Goal: Transaction & Acquisition: Purchase product/service

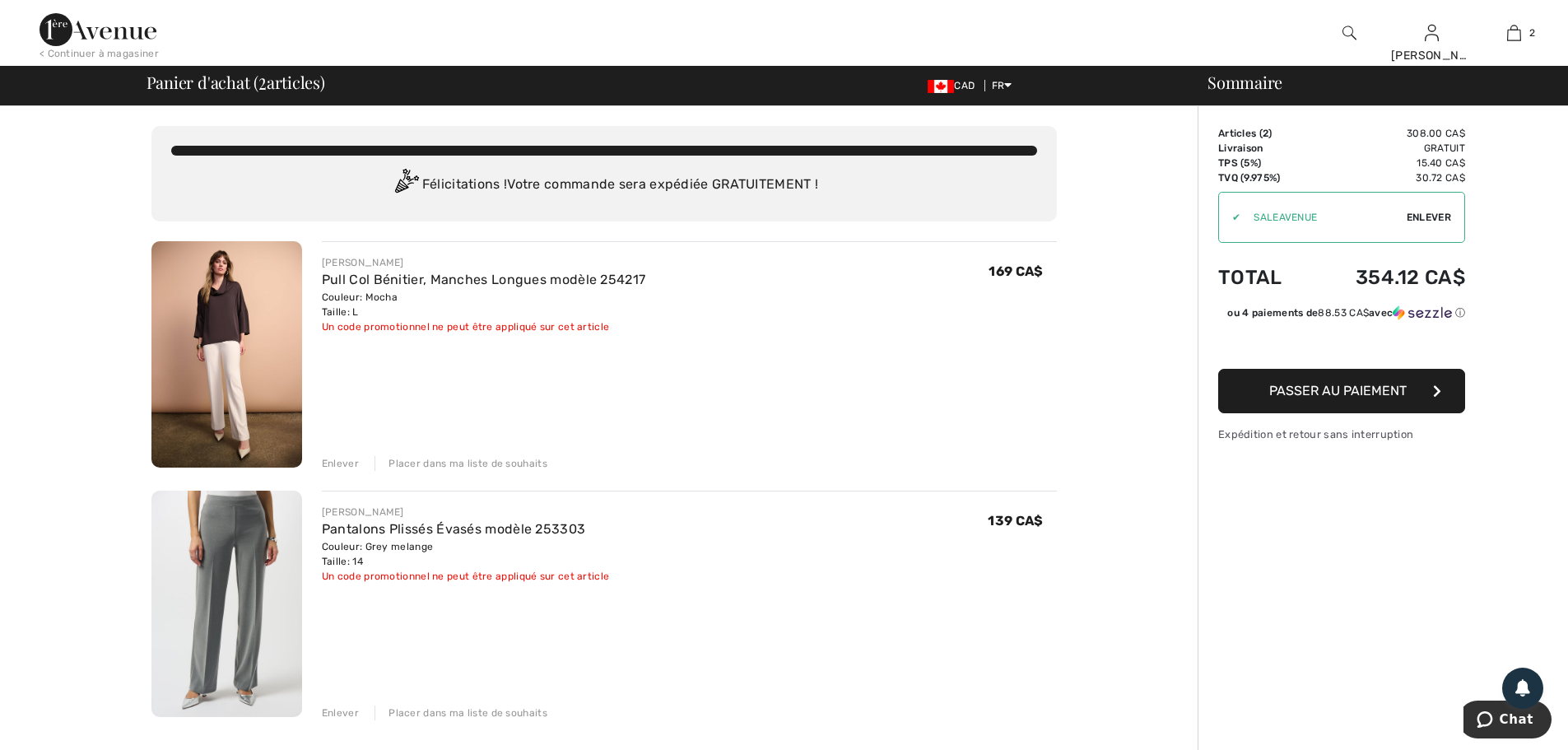
click at [1424, 214] on span "Enlever" at bounding box center [1429, 217] width 44 height 15
click at [1305, 222] on input "TEXT" at bounding box center [1312, 217] width 186 height 49
type input "SALEAVENUE"
click at [1418, 215] on span "Utiliser" at bounding box center [1428, 217] width 46 height 15
click at [1315, 413] on button "Passer au paiement" at bounding box center [1341, 391] width 247 height 44
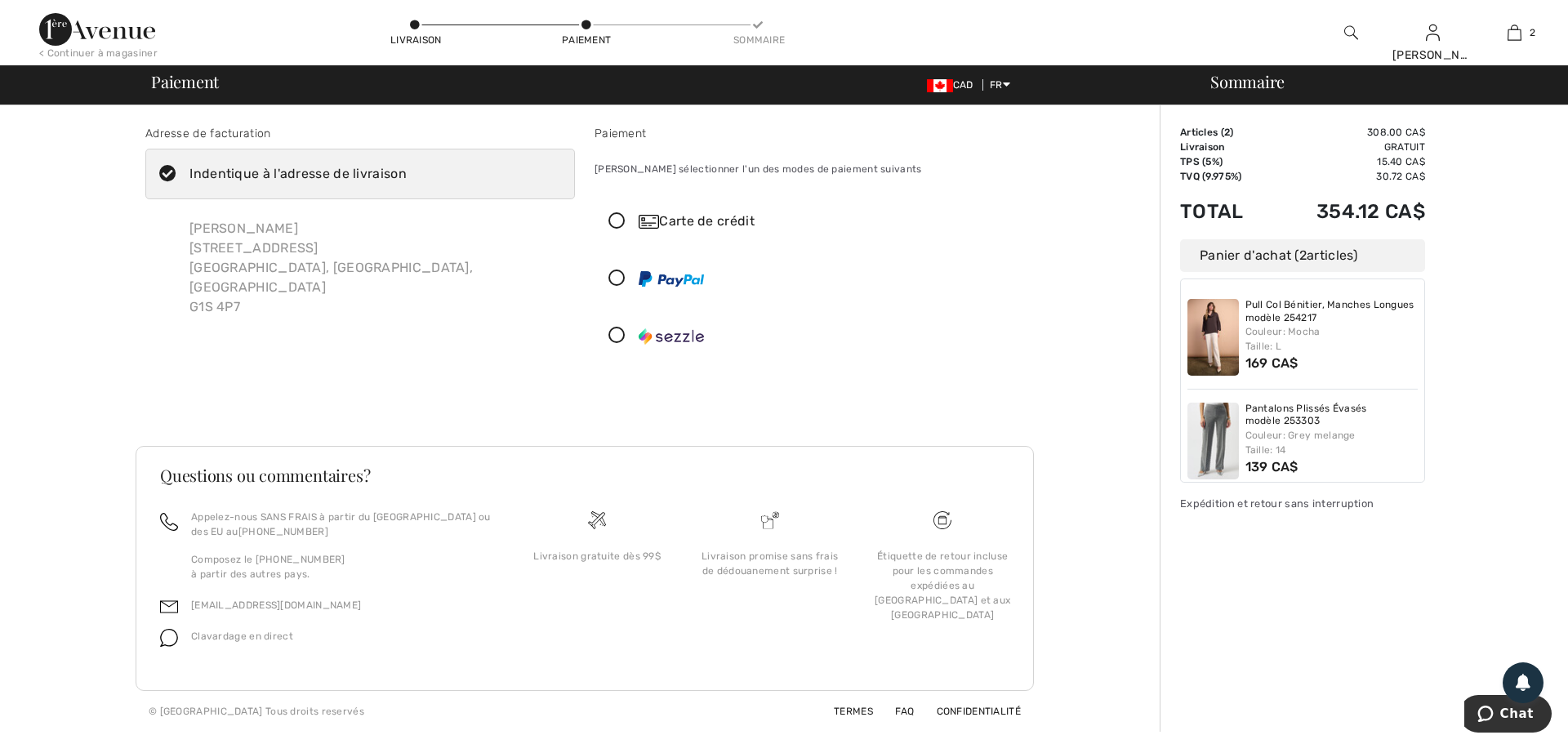
click at [616, 220] on icon at bounding box center [617, 222] width 43 height 18
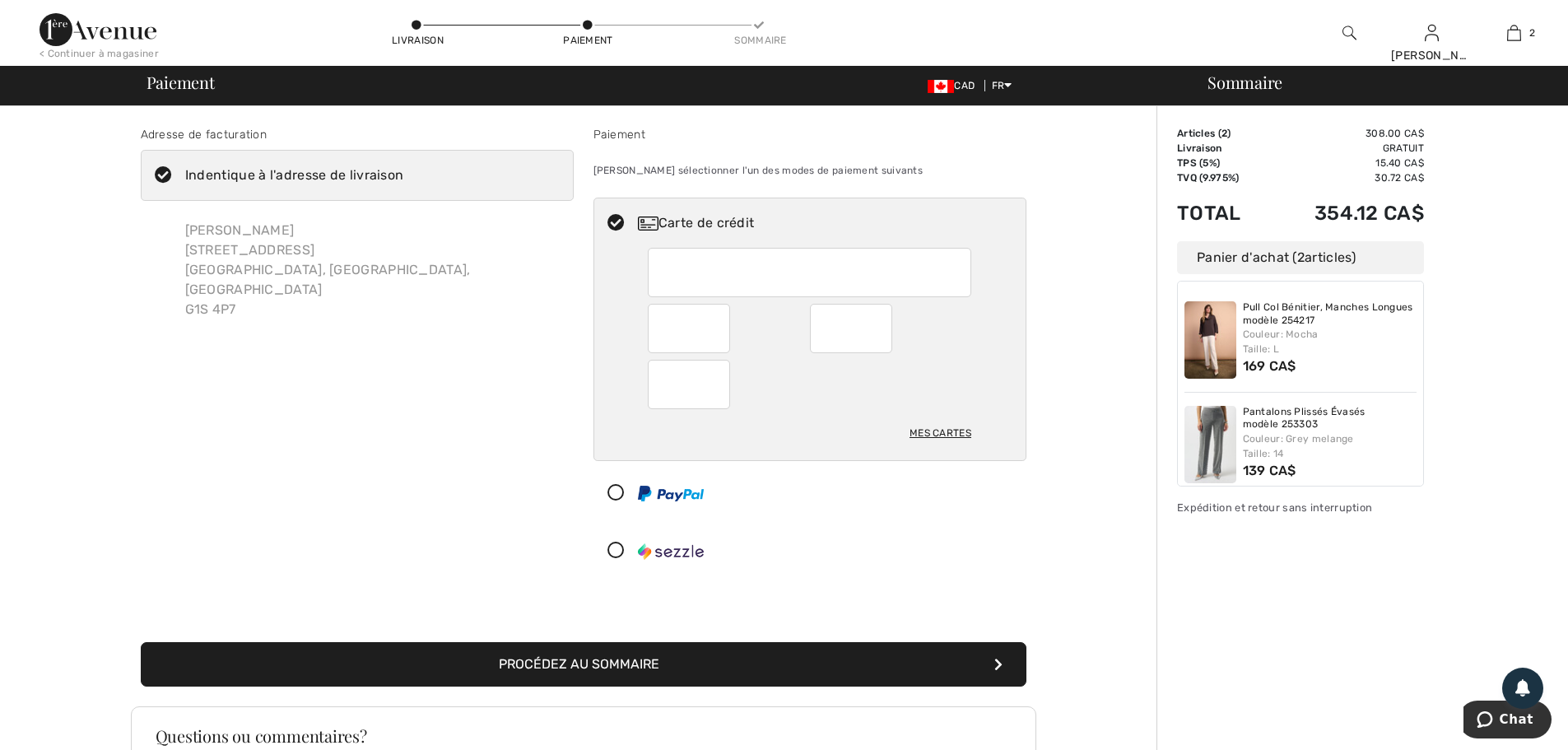
click at [400, 350] on div "Adresse de facturation Indentique à l'adresse de livraison Sonia Chartier 1130 …" at bounding box center [356, 354] width 452 height 457
click at [442, 167] on label "Indentique à l'adresse de livraison" at bounding box center [356, 176] width 433 height 51
click at [414, 167] on input "Indentique à l'adresse de livraison" at bounding box center [408, 176] width 11 height 49
checkbox input "false"
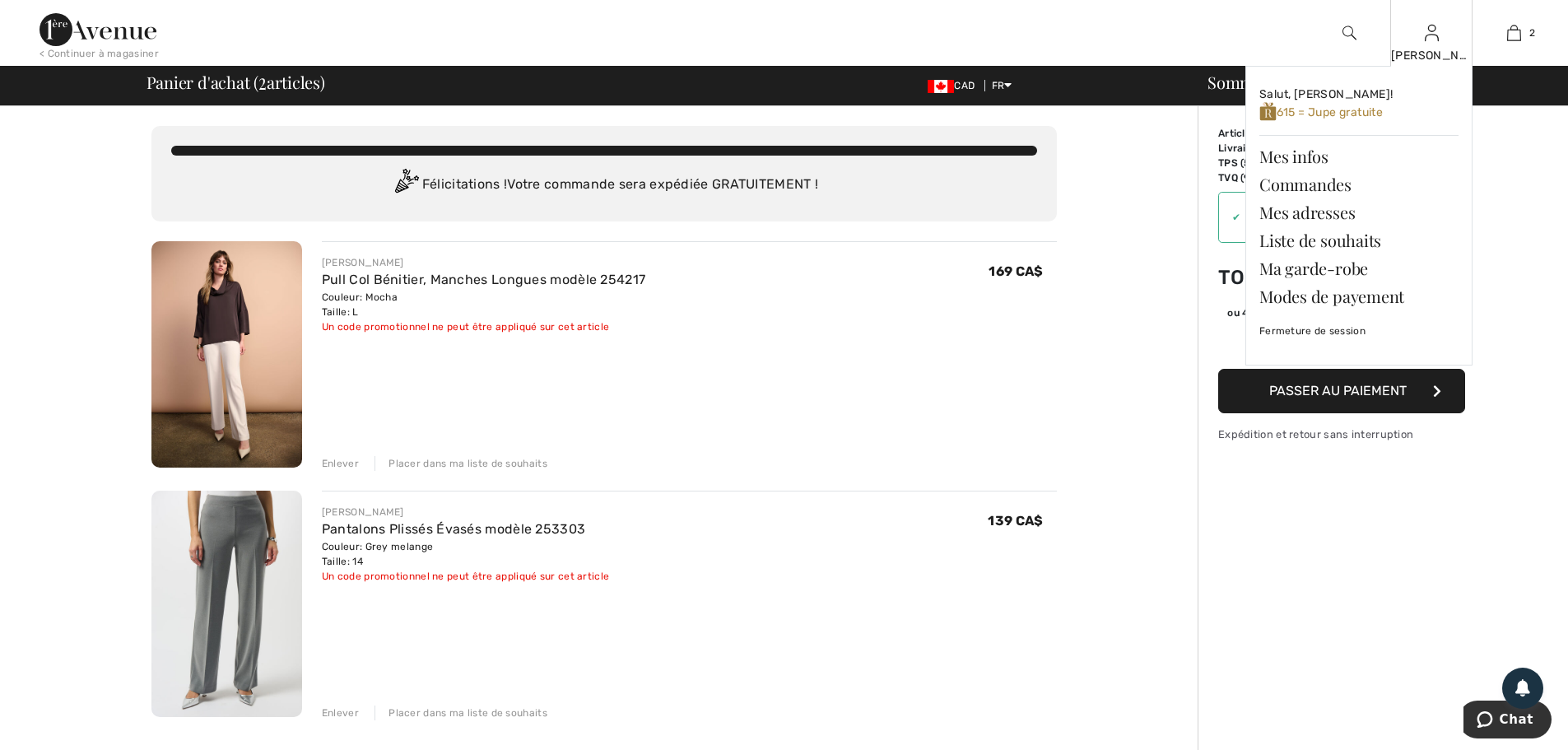
click at [1425, 36] on img at bounding box center [1432, 32] width 14 height 20
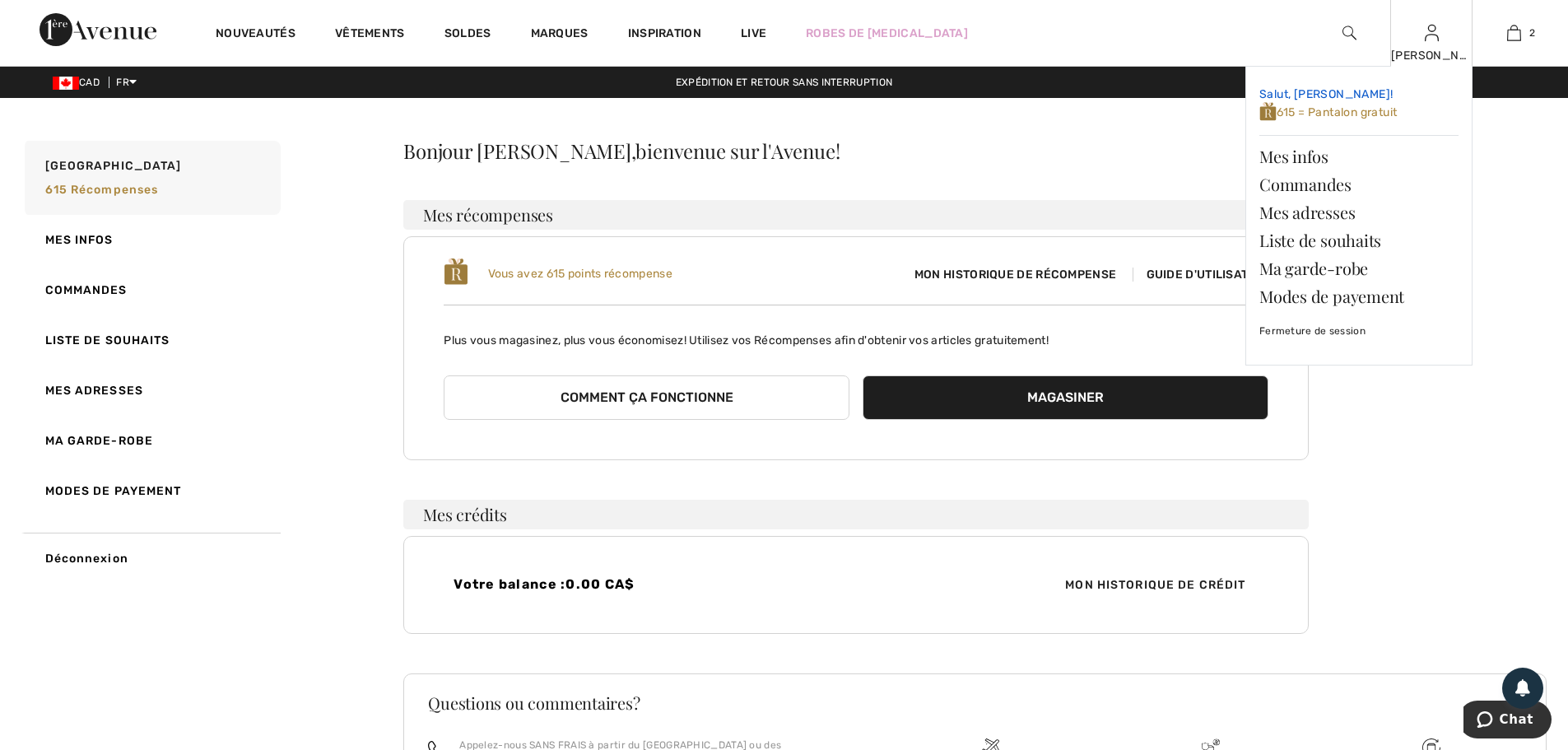
click at [1330, 107] on span "615 = Pantalon gratuit" at bounding box center [1328, 112] width 137 height 14
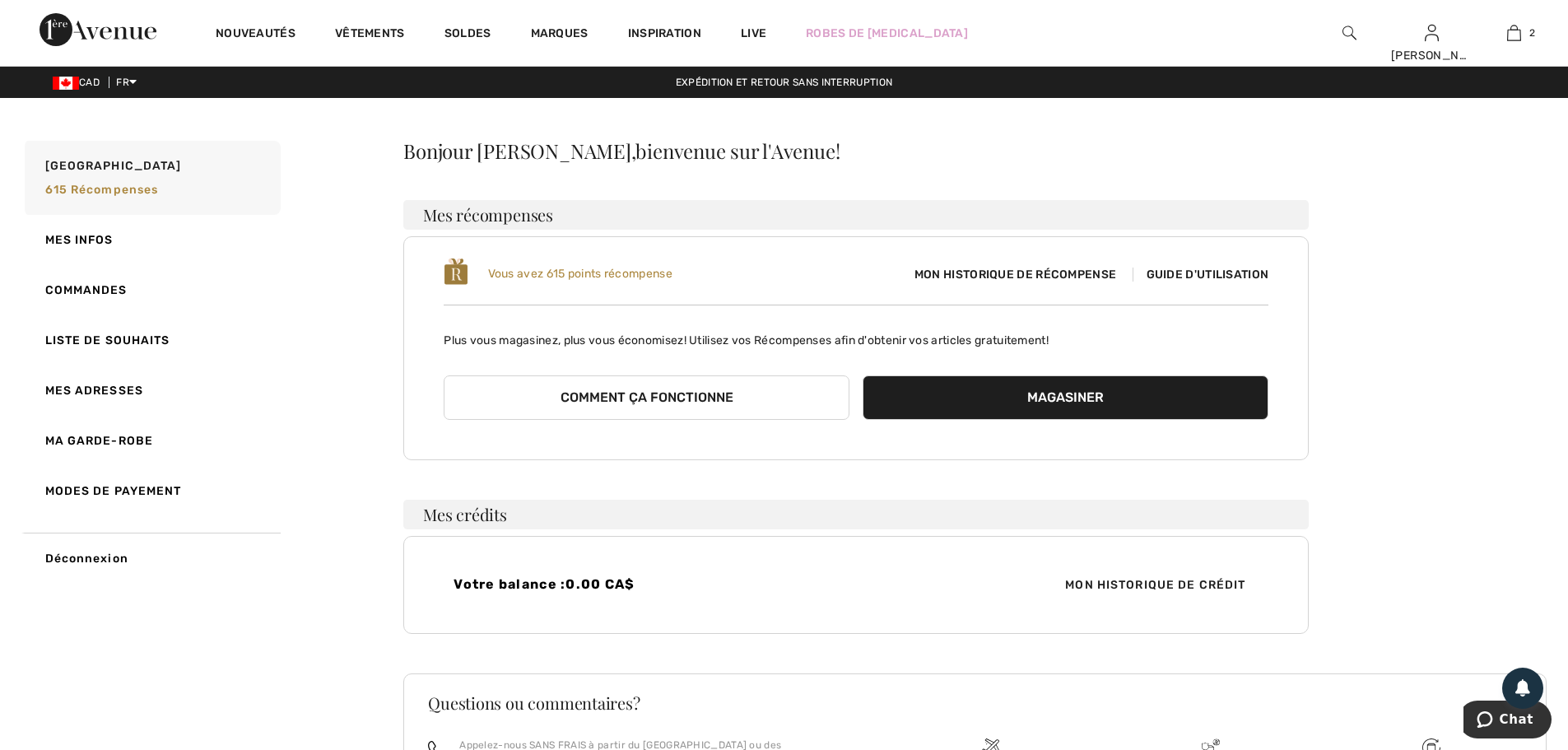
click at [697, 402] on button "Comment ça fonctionne" at bounding box center [647, 398] width 406 height 44
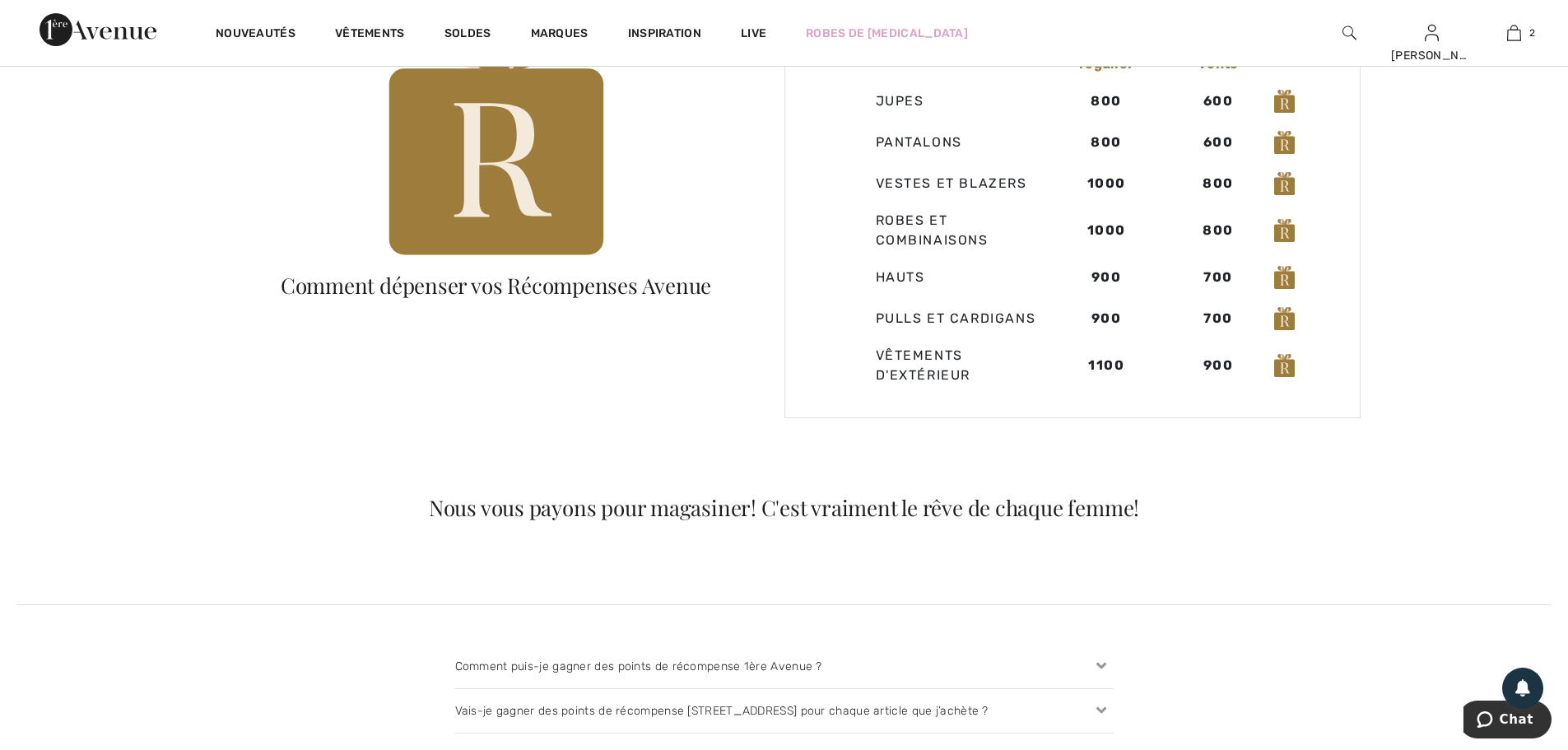
scroll to position [1400, 0]
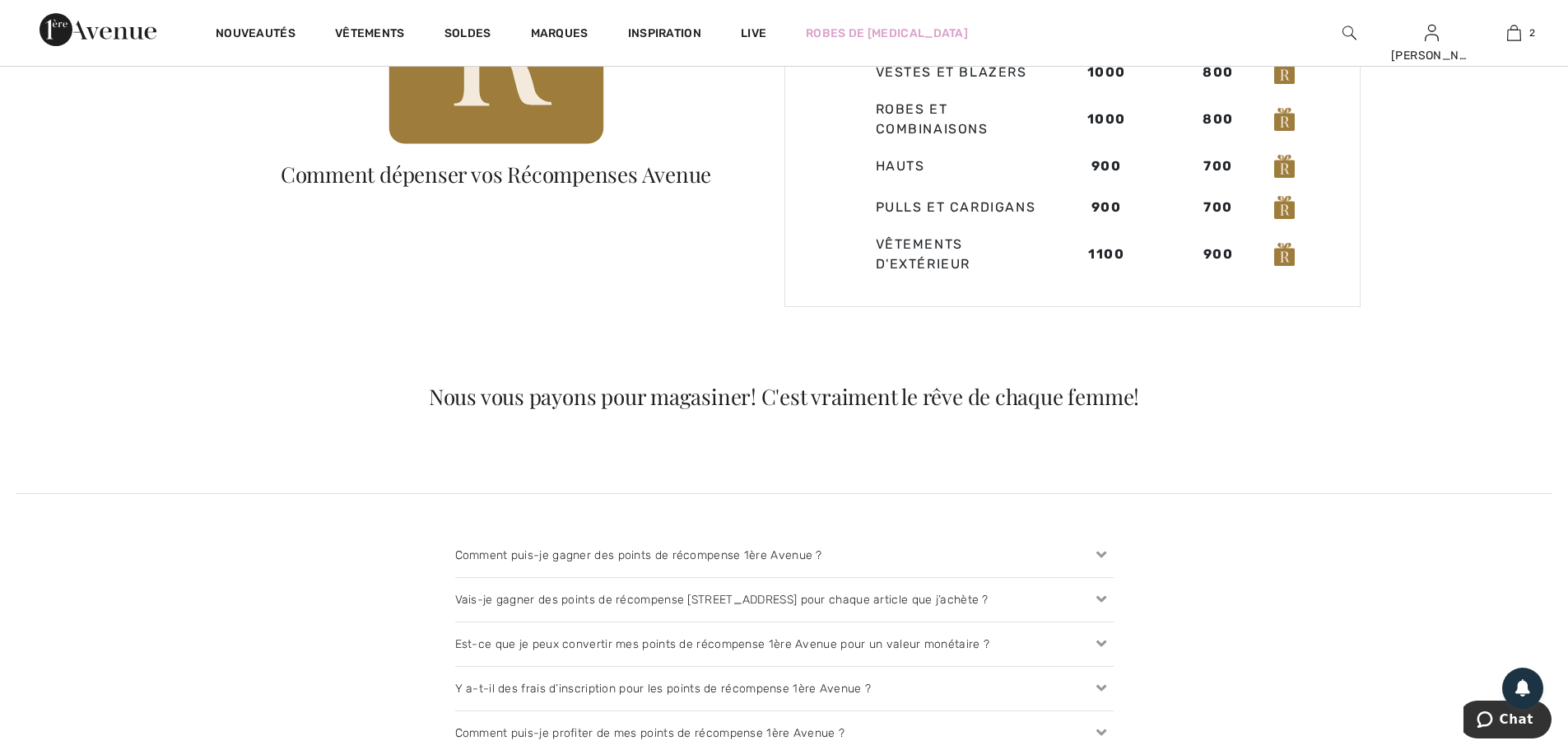
click at [488, 129] on img at bounding box center [496, 25] width 231 height 279
click at [566, 169] on div "Comment dépenser vos Récompenses Avenue" at bounding box center [497, 175] width 461 height 22
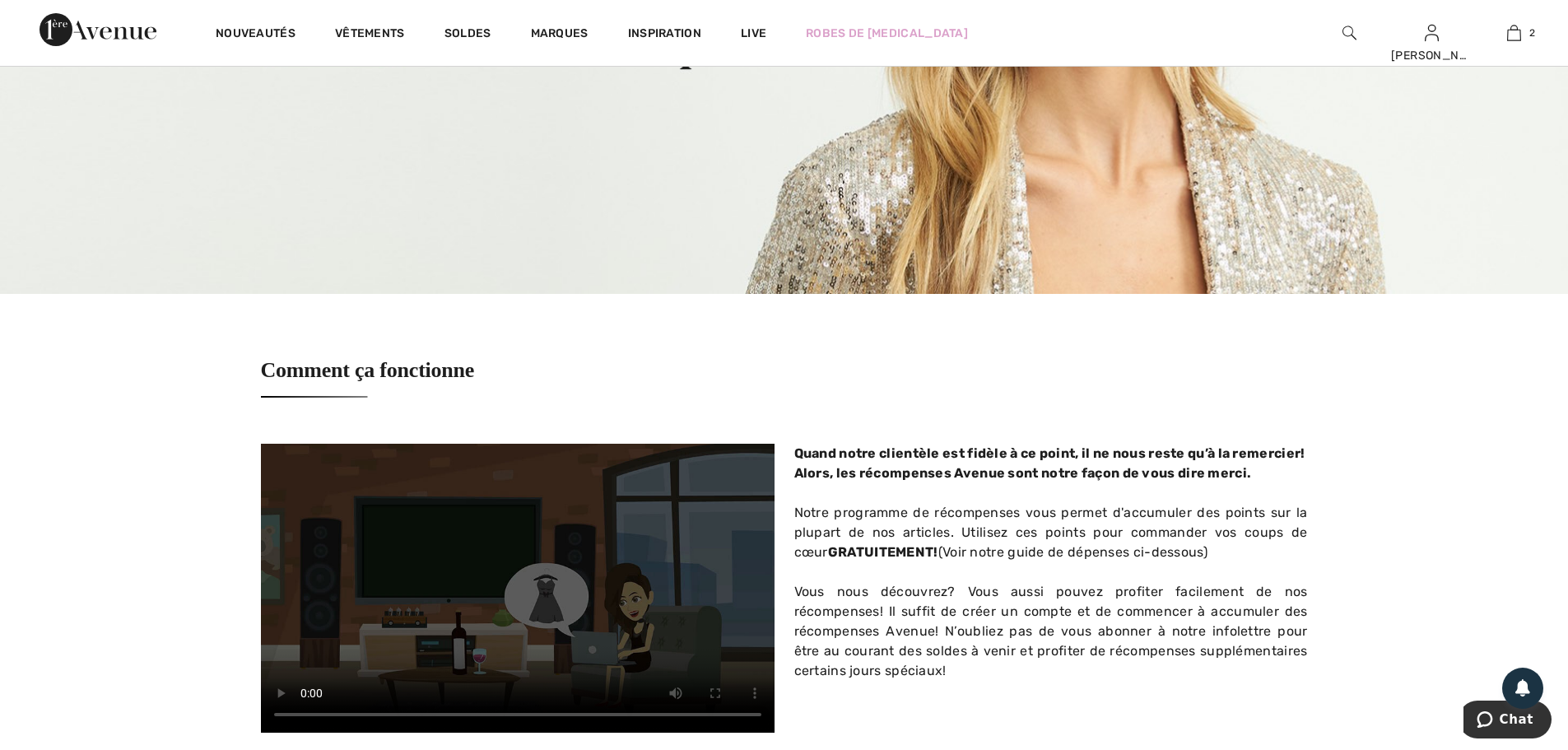
scroll to position [411, 0]
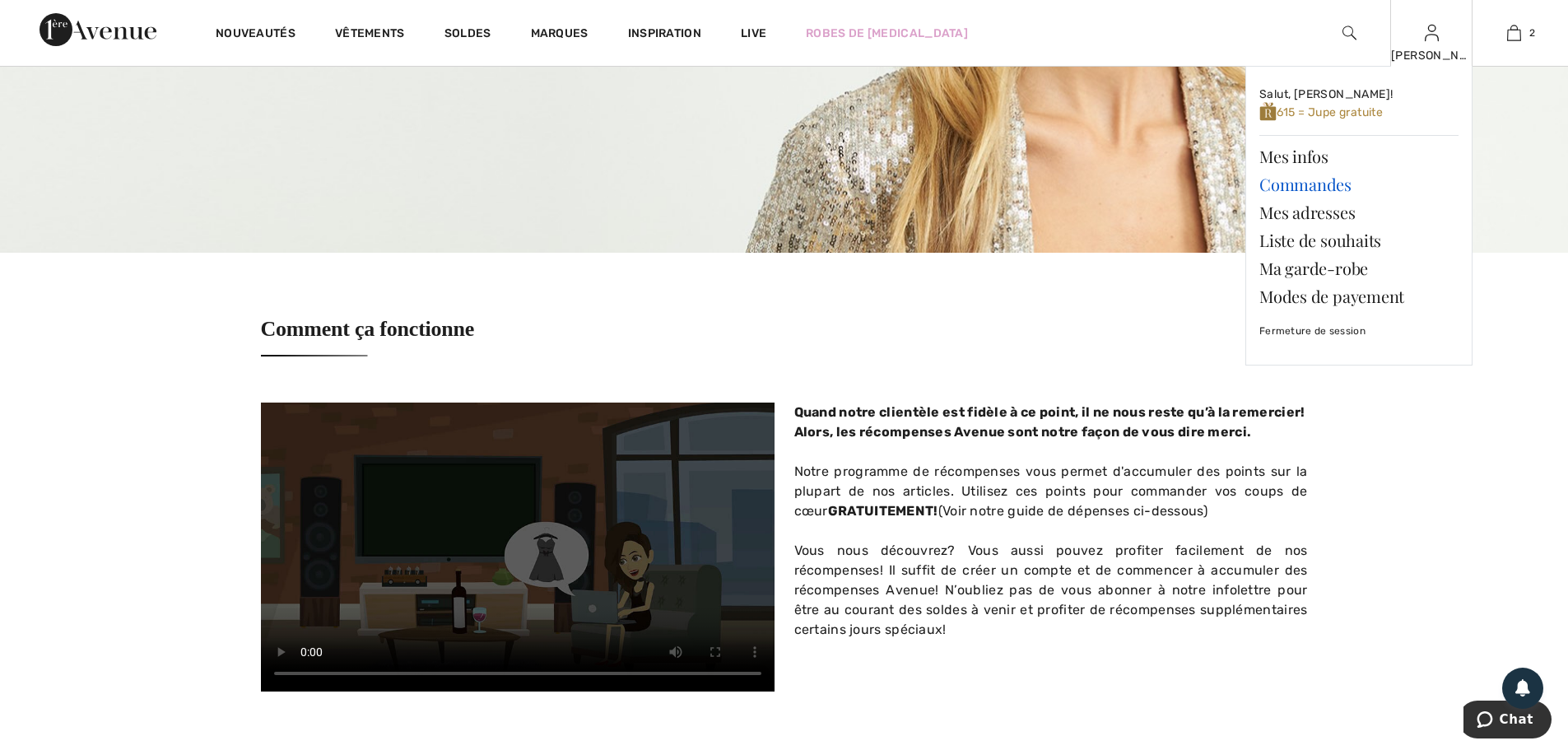
click at [1315, 187] on link "Commandes" at bounding box center [1358, 185] width 199 height 28
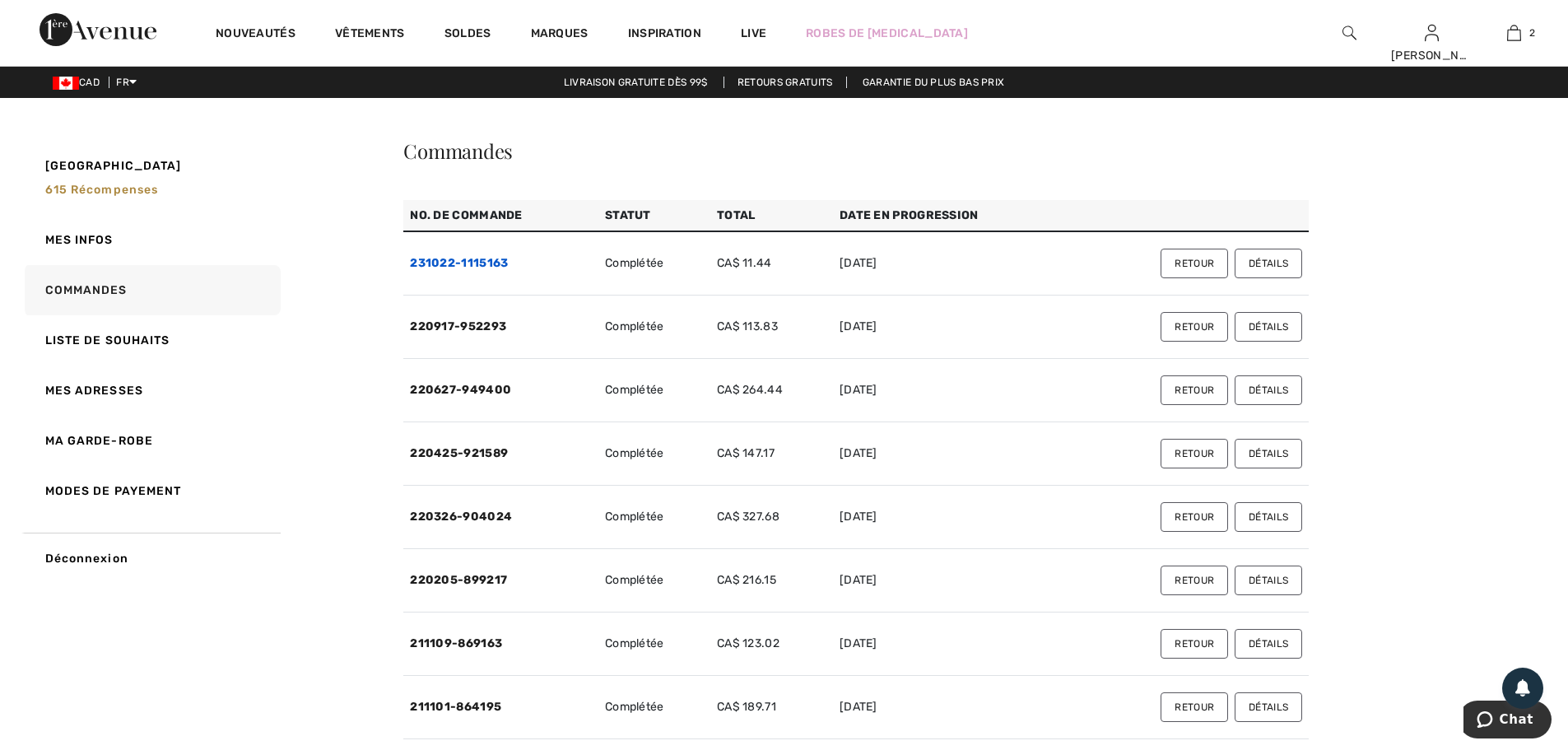
click at [472, 263] on link "231022-1115163" at bounding box center [459, 263] width 98 height 14
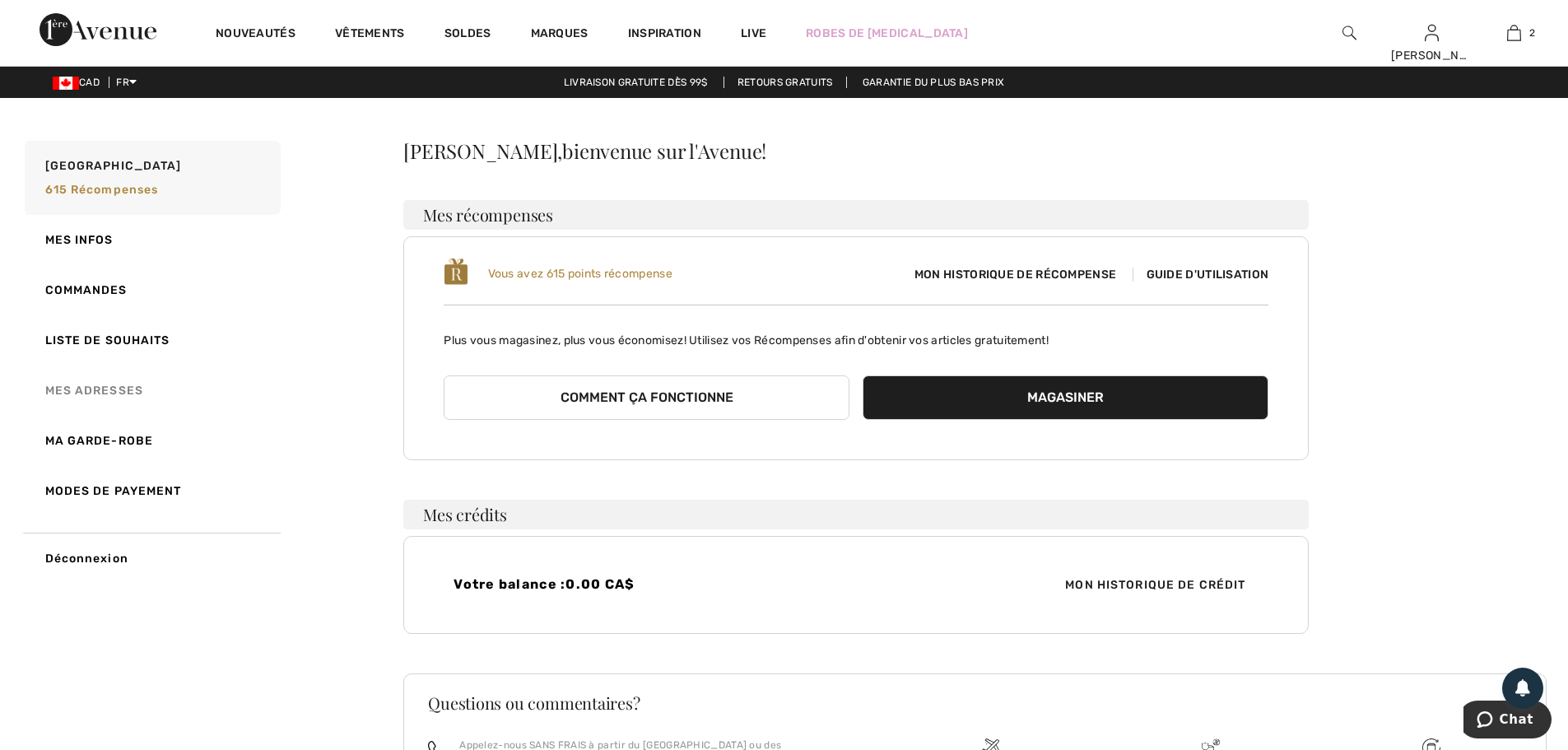
click at [77, 392] on link "Mes adresses" at bounding box center [151, 390] width 259 height 50
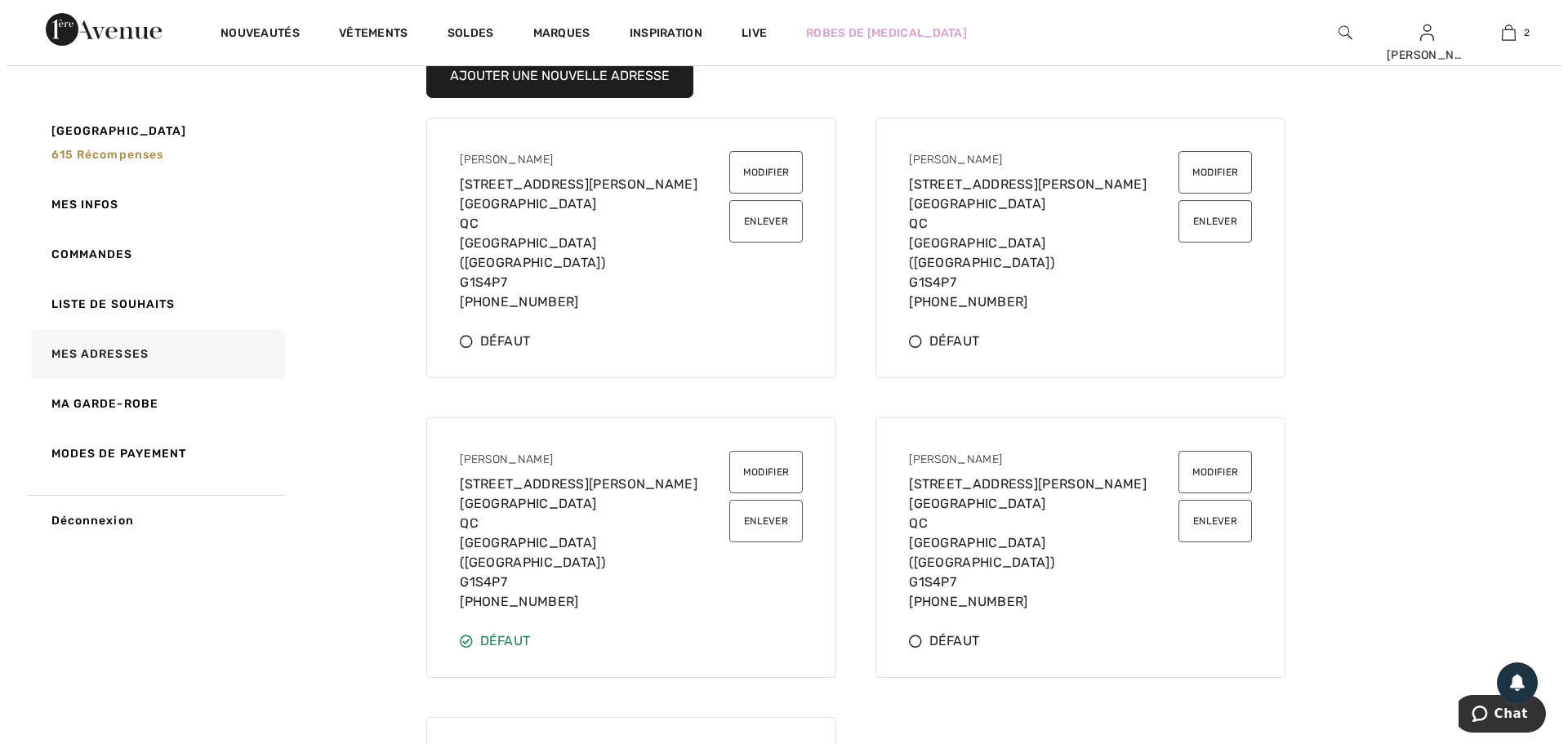
scroll to position [82, 0]
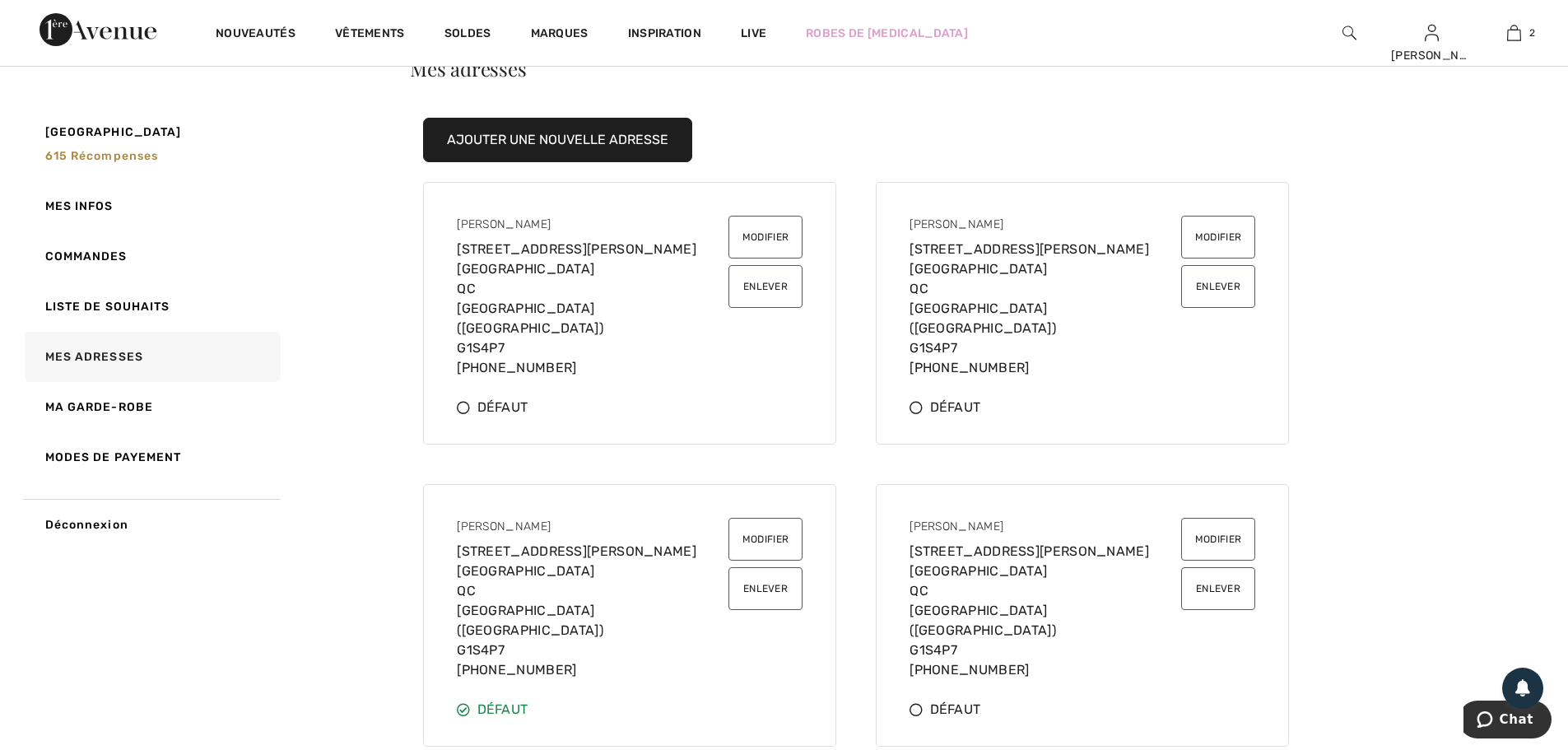
click at [1213, 238] on button "Modifier" at bounding box center [1218, 238] width 74 height 43
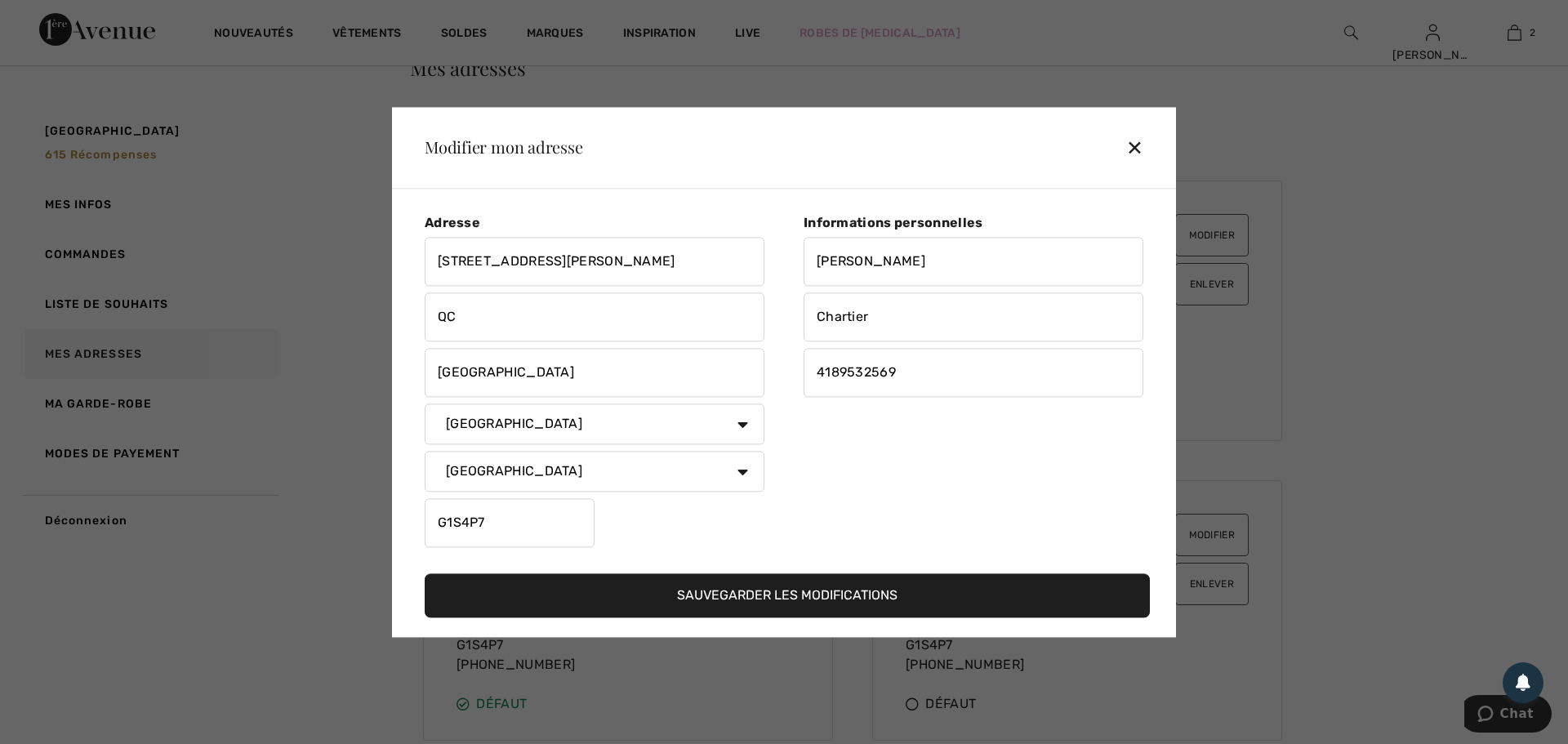
click at [614, 268] on input "1130 chemin Ste-Foy 901" at bounding box center [594, 261] width 340 height 49
type input "1"
type input "2026 boul. René-Lévesque Ouest"
click at [501, 527] on input "G1S4P7" at bounding box center [509, 523] width 169 height 49
type input "G"
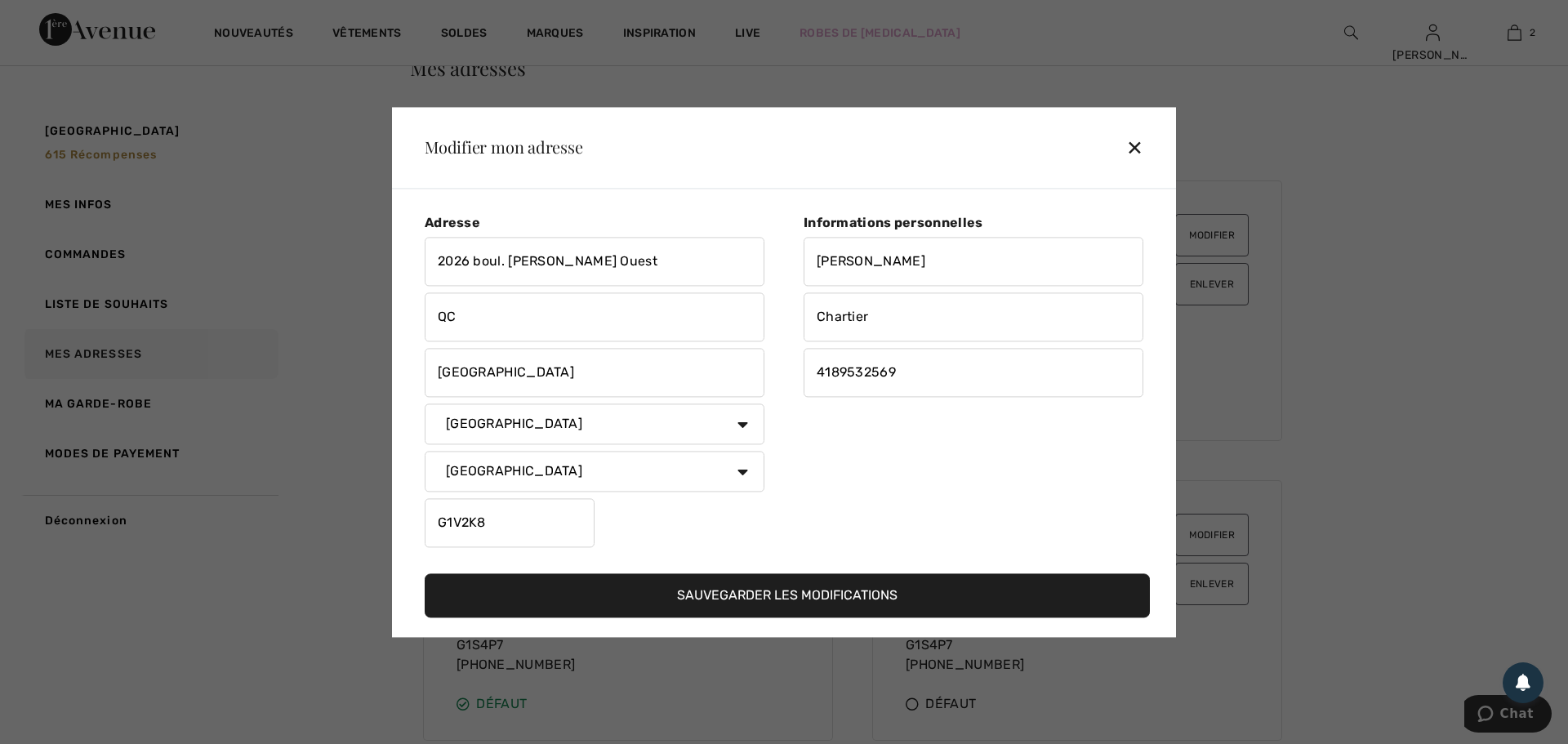
type input "G1V2K8"
click at [743, 596] on button "Sauvegarder les modifications" at bounding box center [786, 595] width 725 height 44
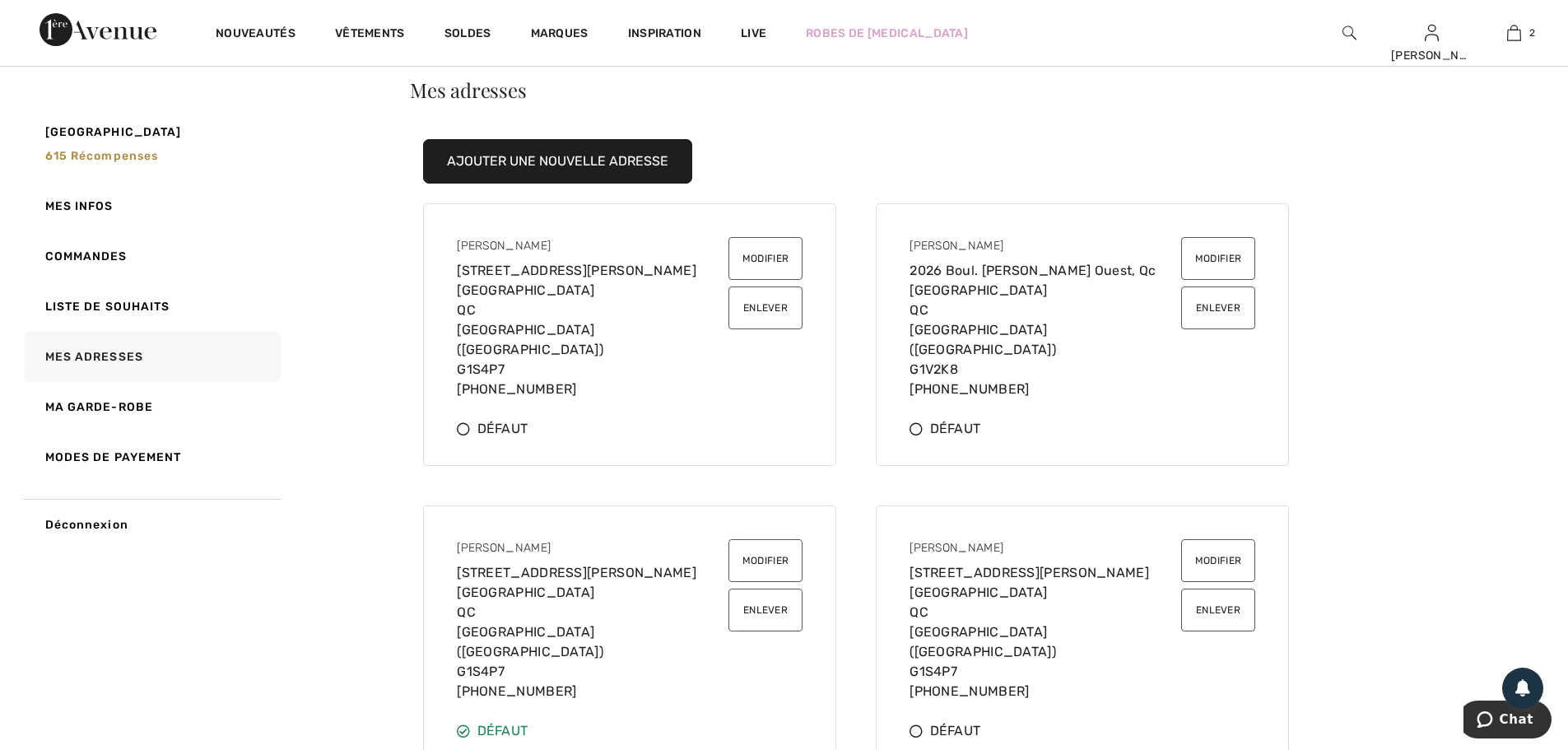
scroll to position [59, 0]
click at [64, 152] on span "615 récompenses" at bounding box center [102, 156] width 114 height 14
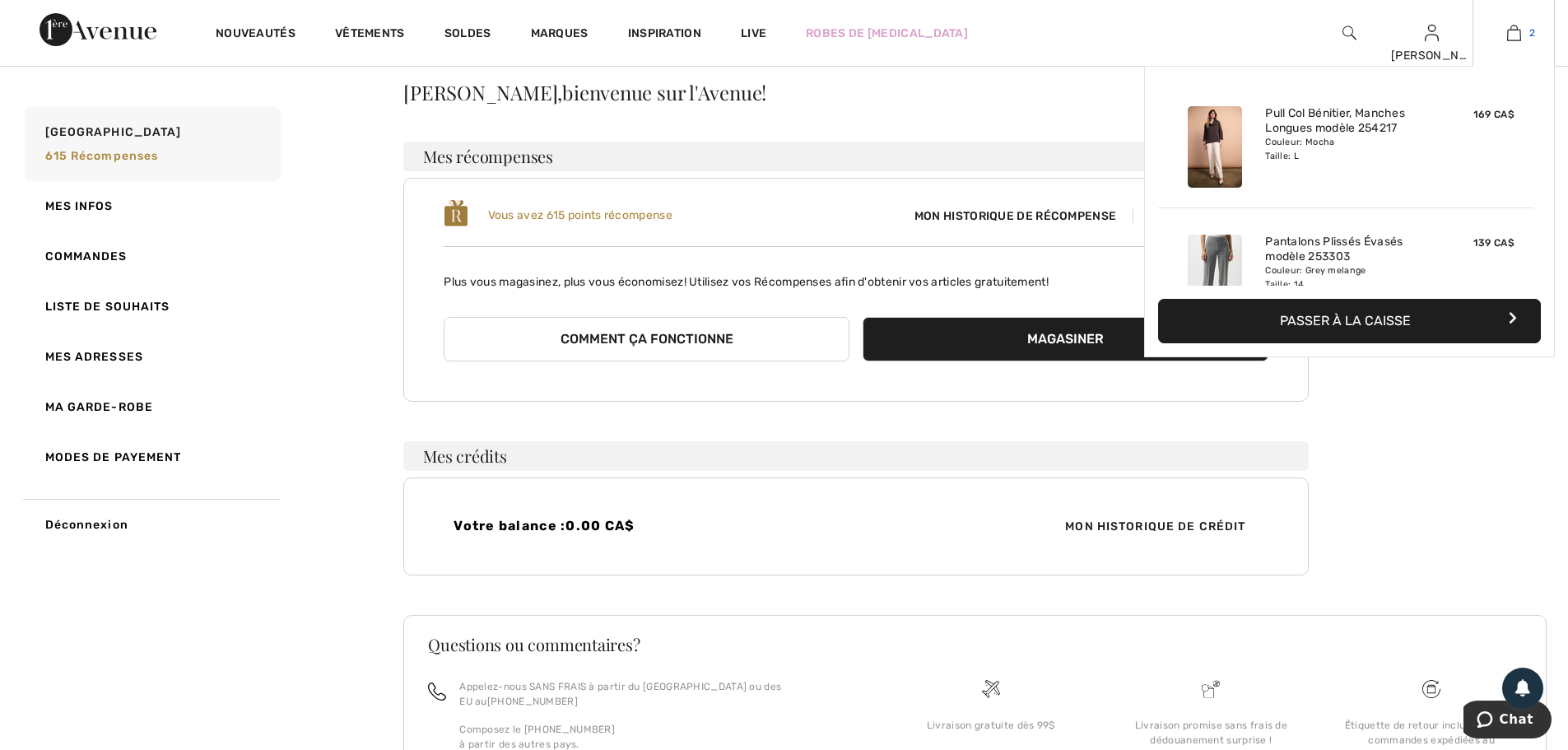
click at [1509, 37] on img at bounding box center [1514, 32] width 14 height 20
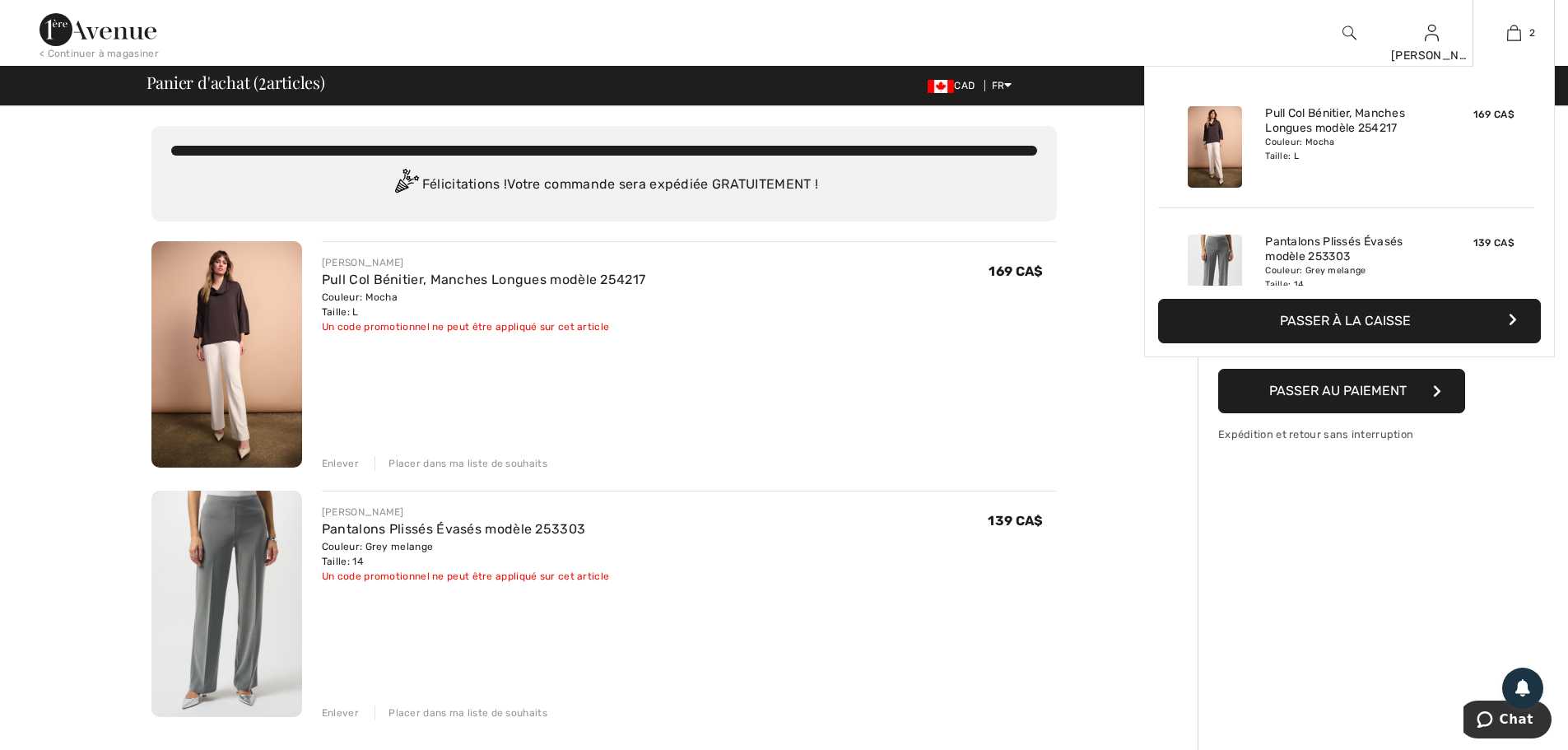
click at [1463, 319] on button "Passer à la caisse" at bounding box center [1349, 321] width 383 height 44
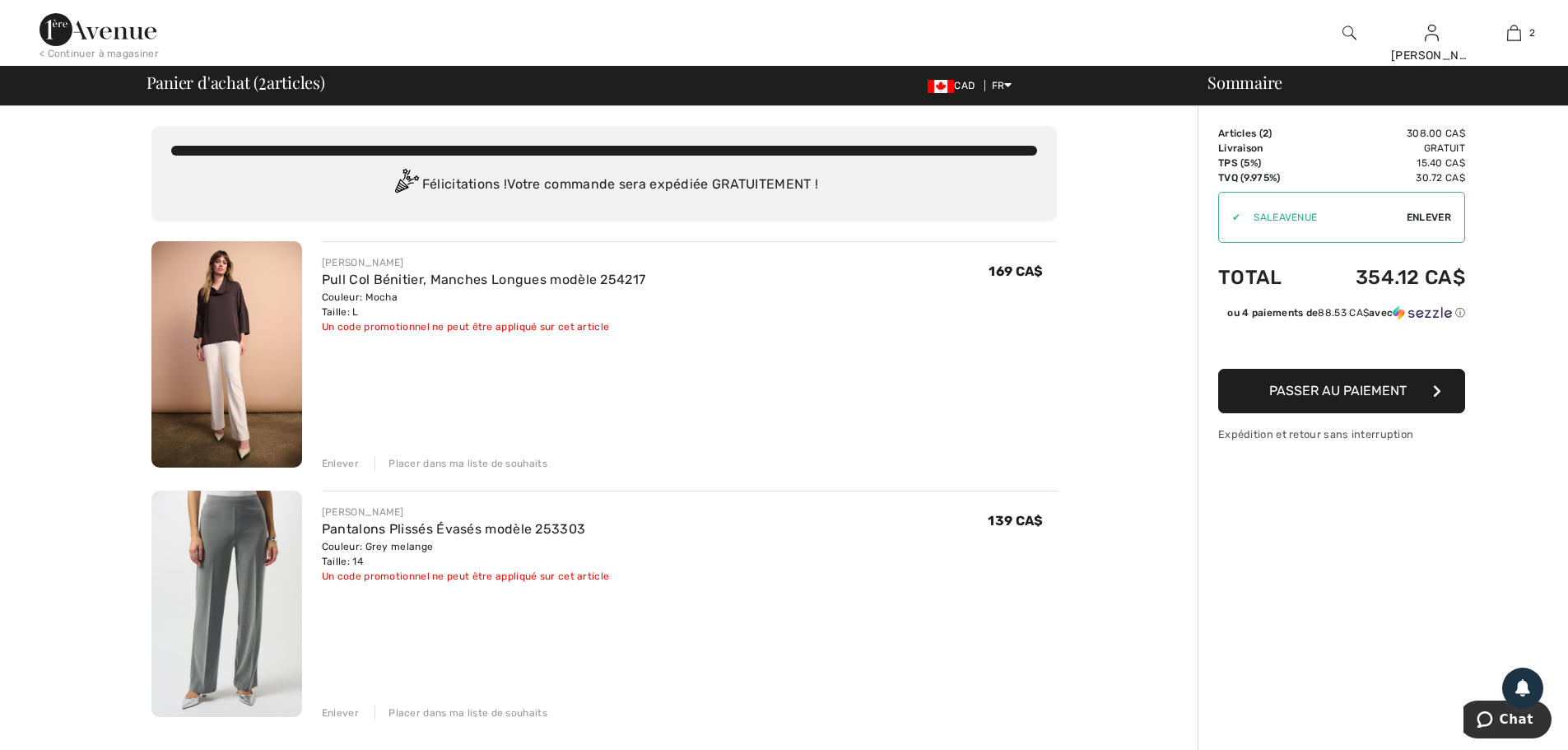
click at [1315, 397] on span "Passer au paiement" at bounding box center [1337, 391] width 137 height 16
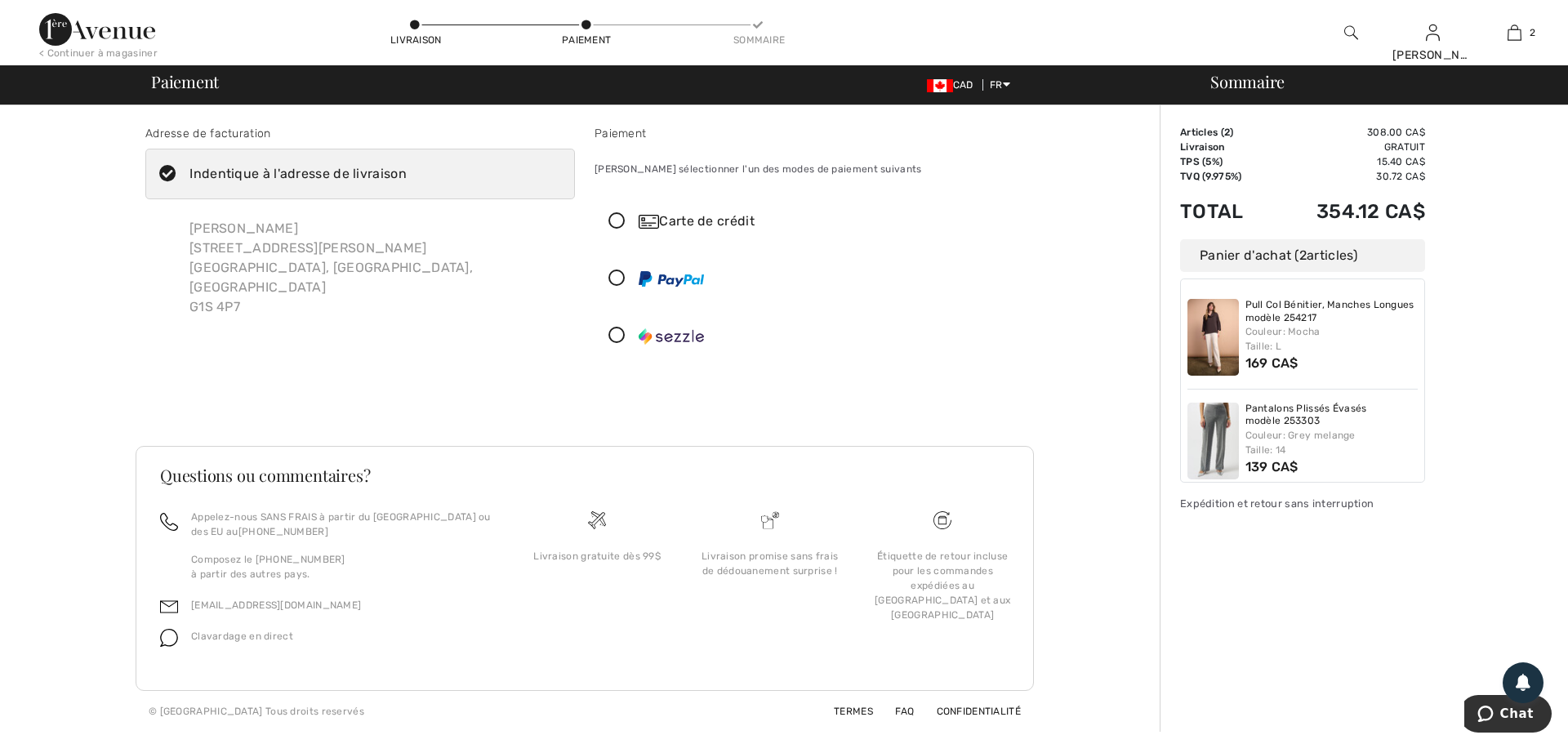
click at [617, 220] on icon at bounding box center [617, 222] width 43 height 18
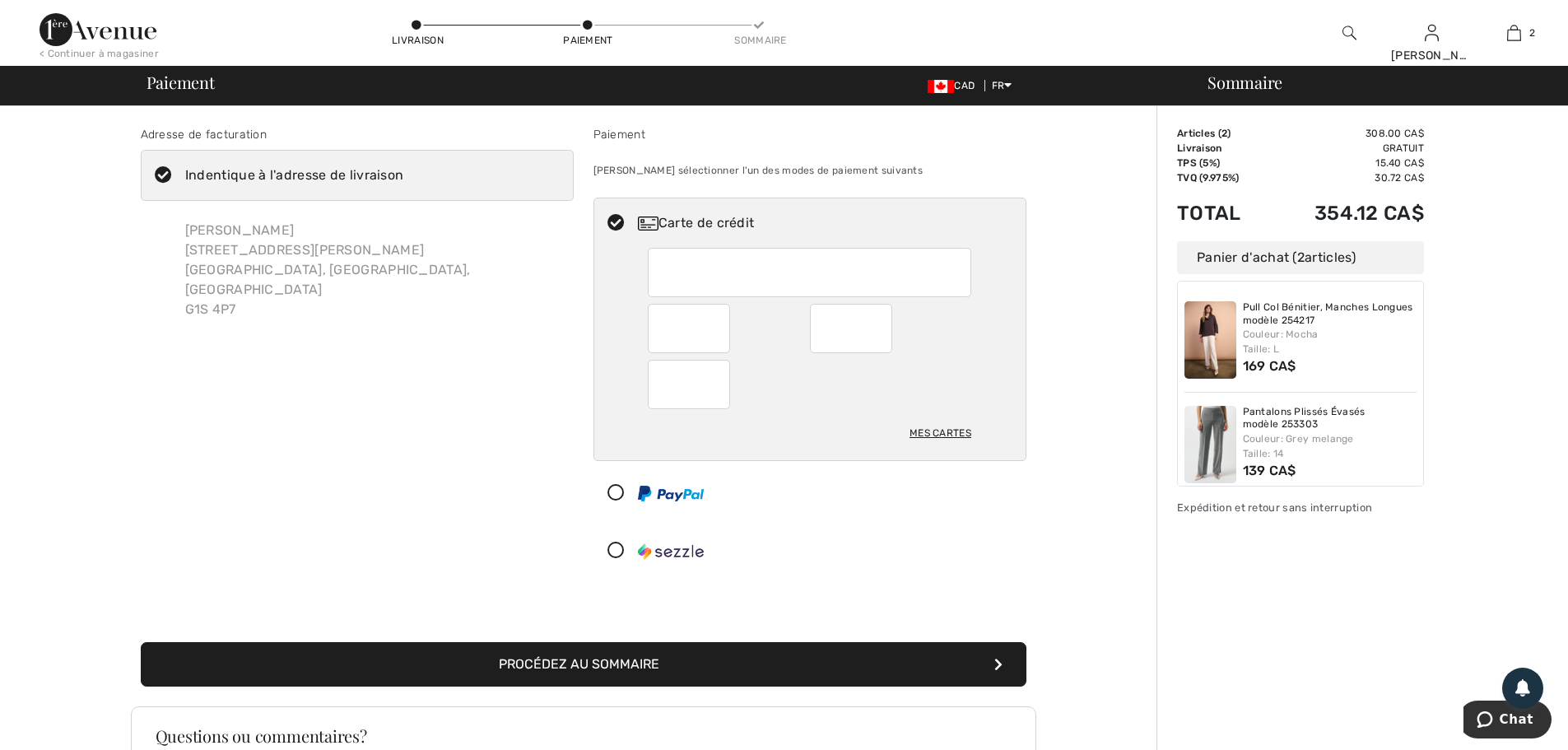
click at [356, 230] on div "Sonia Chartier 1130 chemin Ste-Foy, 901 Québec, QC, CA G1S 4P7" at bounding box center [356, 270] width 433 height 126
click at [158, 178] on icon at bounding box center [163, 176] width 43 height 18
click at [403, 178] on input "Indentique à l'adresse de livraison" at bounding box center [408, 176] width 11 height 49
checkbox input "false"
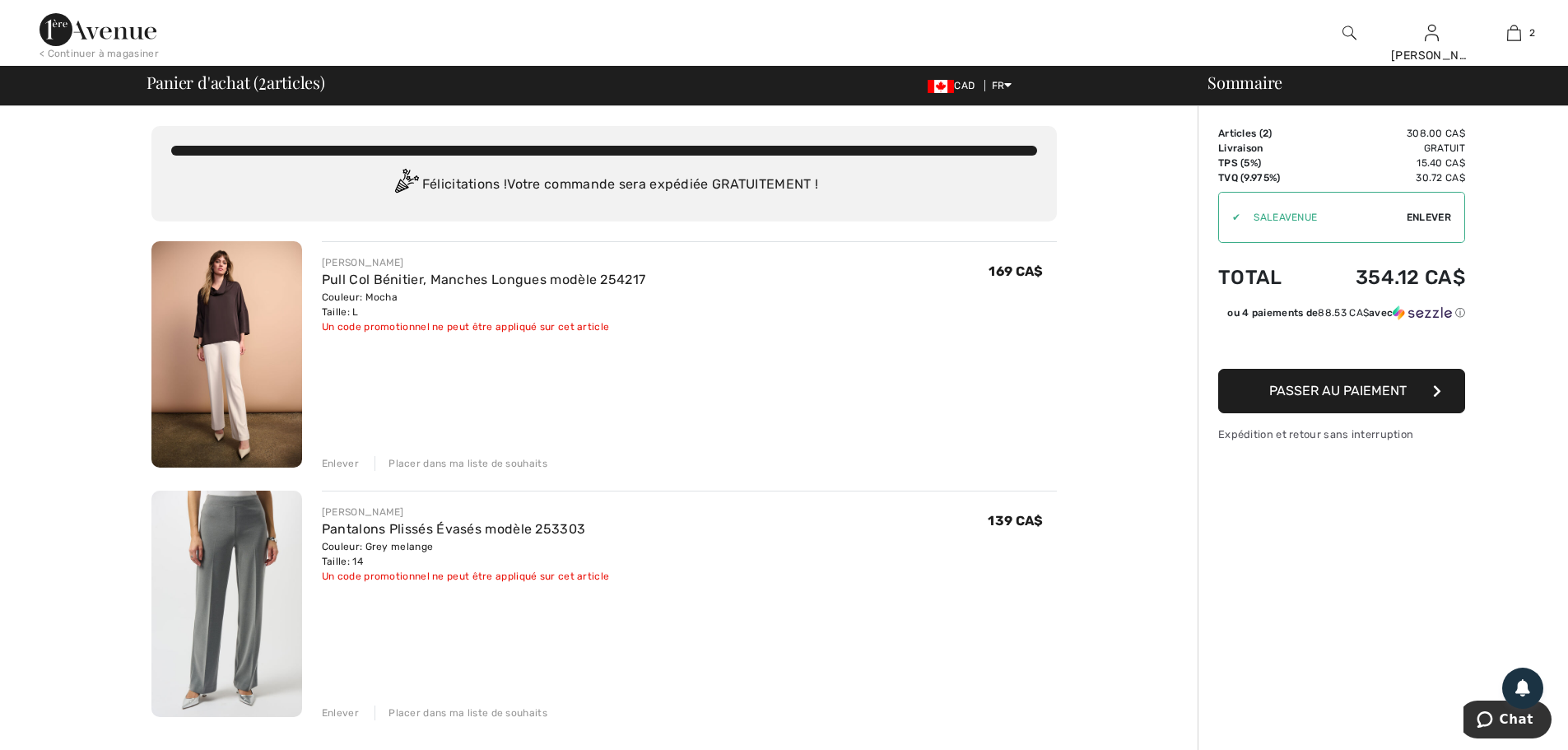
click at [1313, 394] on span "Passer au paiement" at bounding box center [1337, 391] width 137 height 16
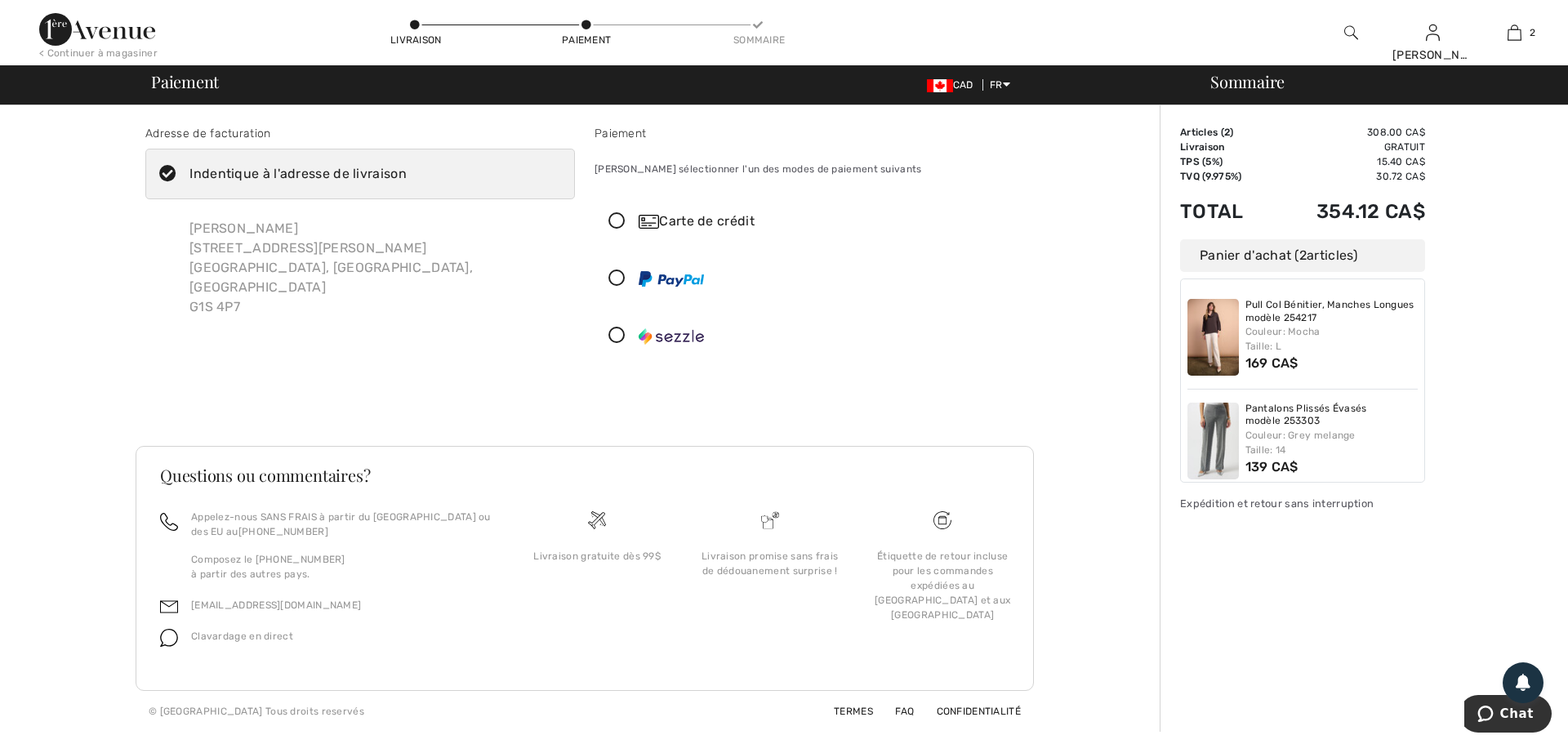
click at [615, 218] on icon at bounding box center [617, 222] width 43 height 18
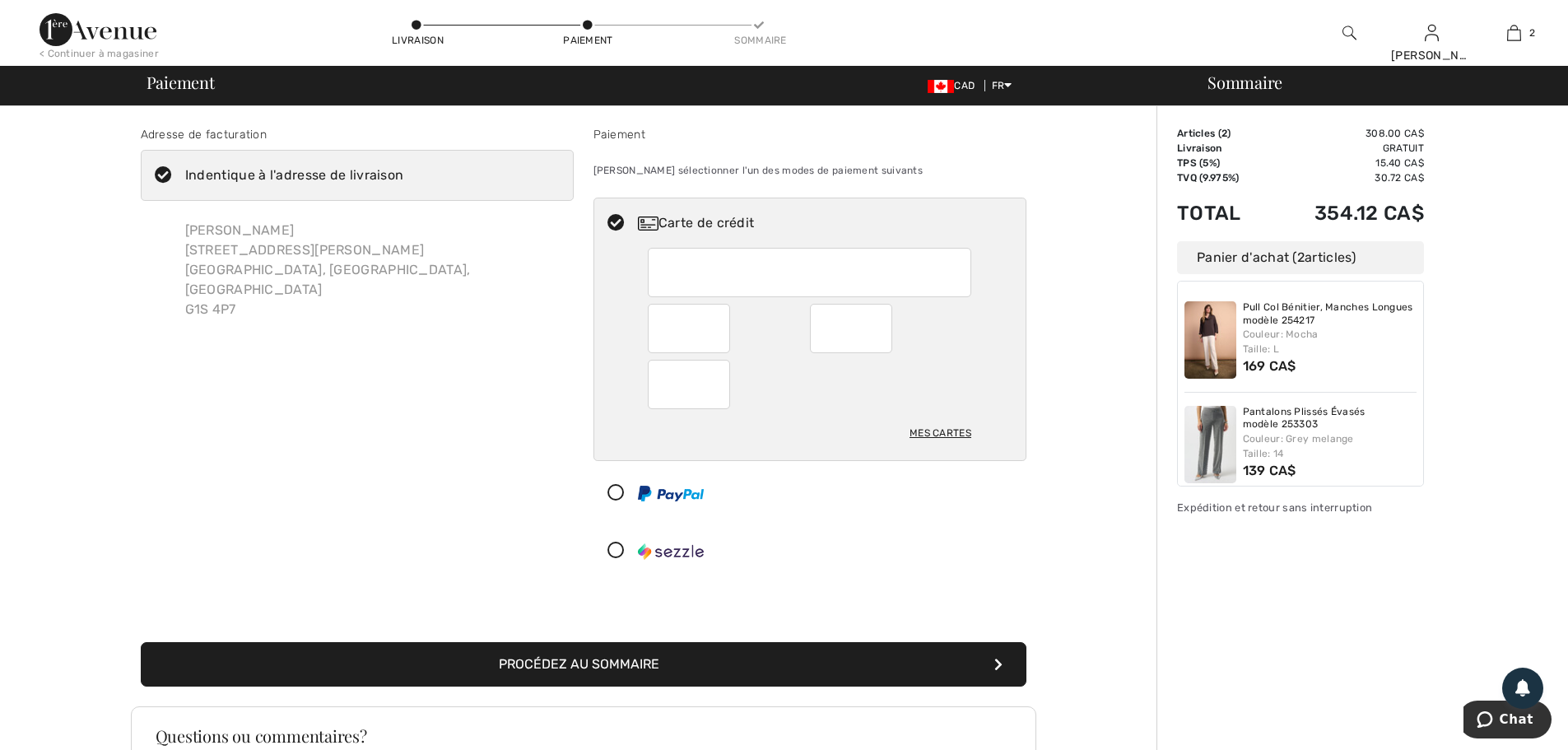
click at [163, 173] on icon at bounding box center [163, 176] width 43 height 18
click at [403, 173] on input "Indentique à l'adresse de livraison" at bounding box center [408, 176] width 11 height 49
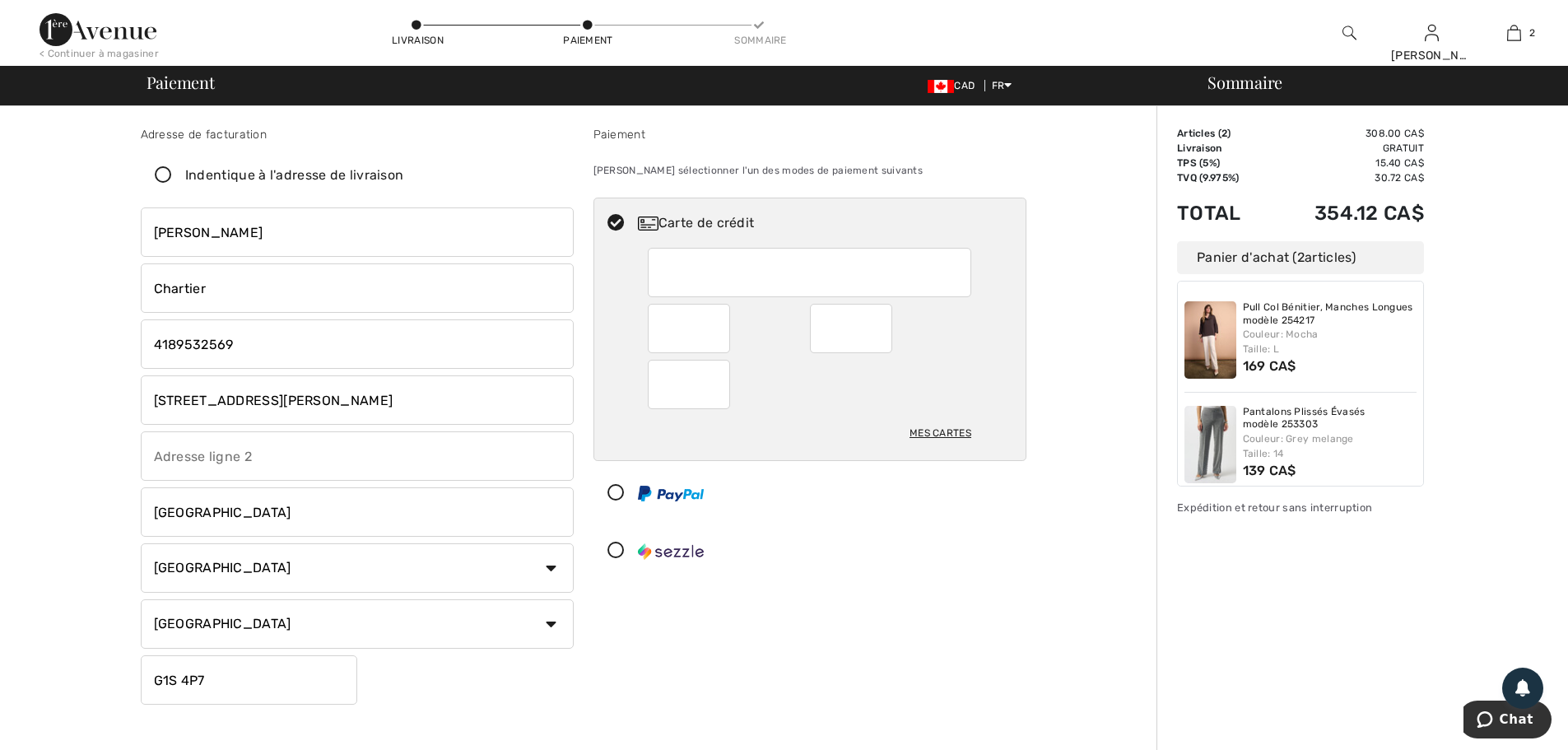
checkbox input "false"
click at [367, 409] on input "[STREET_ADDRESS]" at bounding box center [356, 401] width 433 height 49
type input "1"
type input "2026 boul. René-Lévesque Ouest"
click at [217, 679] on input "G1S 4P7" at bounding box center [248, 680] width 217 height 49
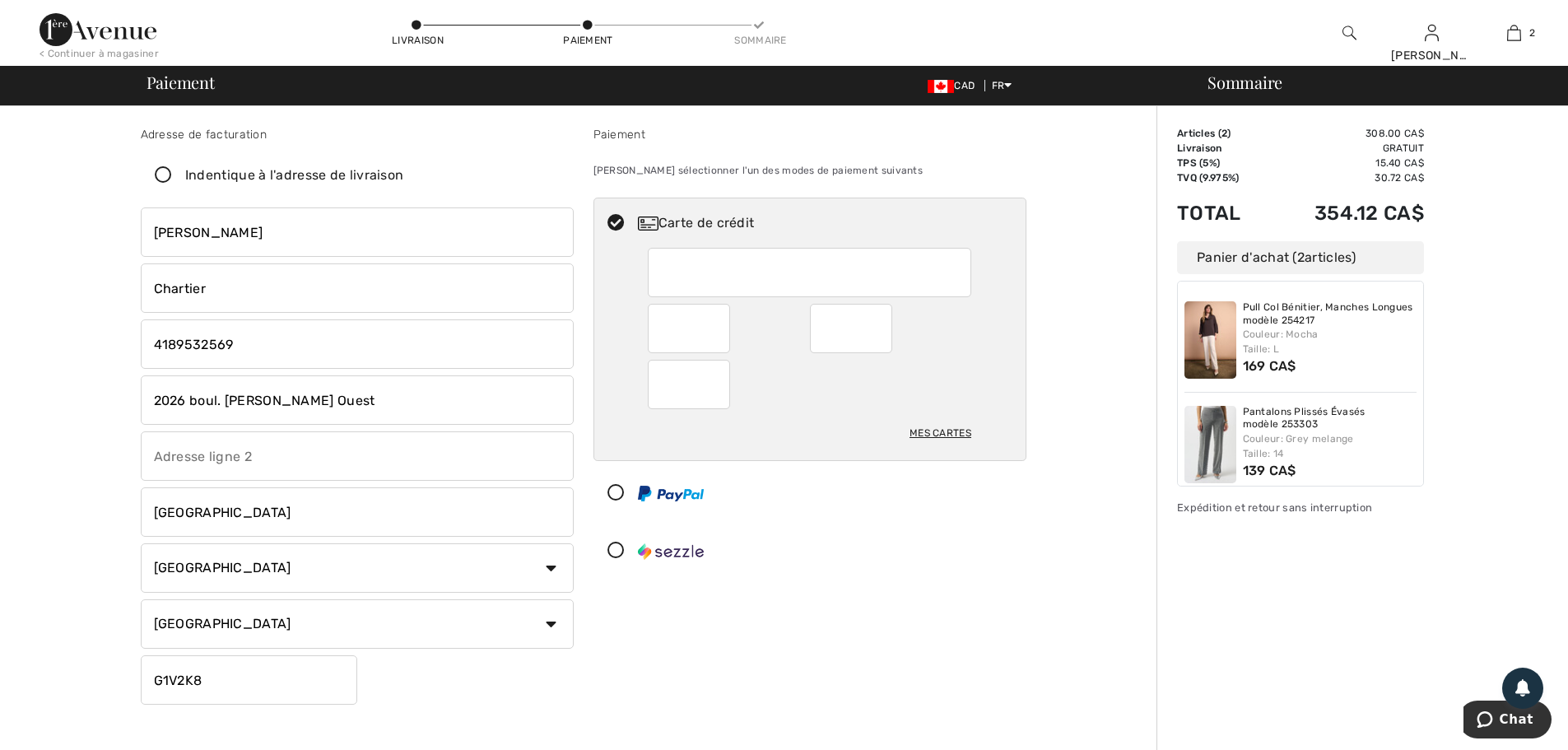
type input "G1V2K8"
click at [837, 630] on div "Paiement Veuillez sélectionner l'un des modes de paiement suivants Carte de cré…" at bounding box center [810, 418] width 452 height 585
click at [856, 565] on div at bounding box center [804, 551] width 418 height 49
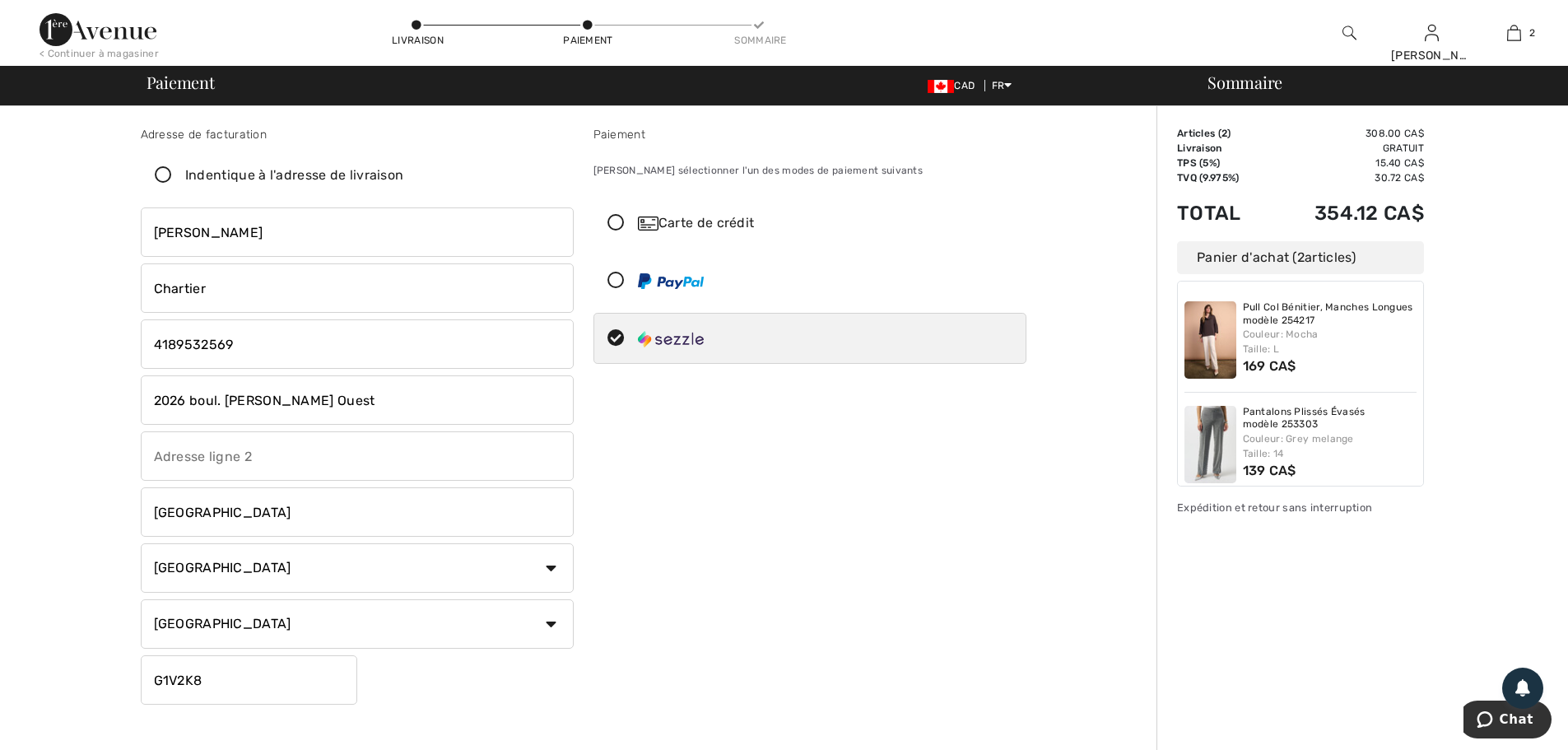
click at [616, 222] on icon at bounding box center [616, 224] width 43 height 18
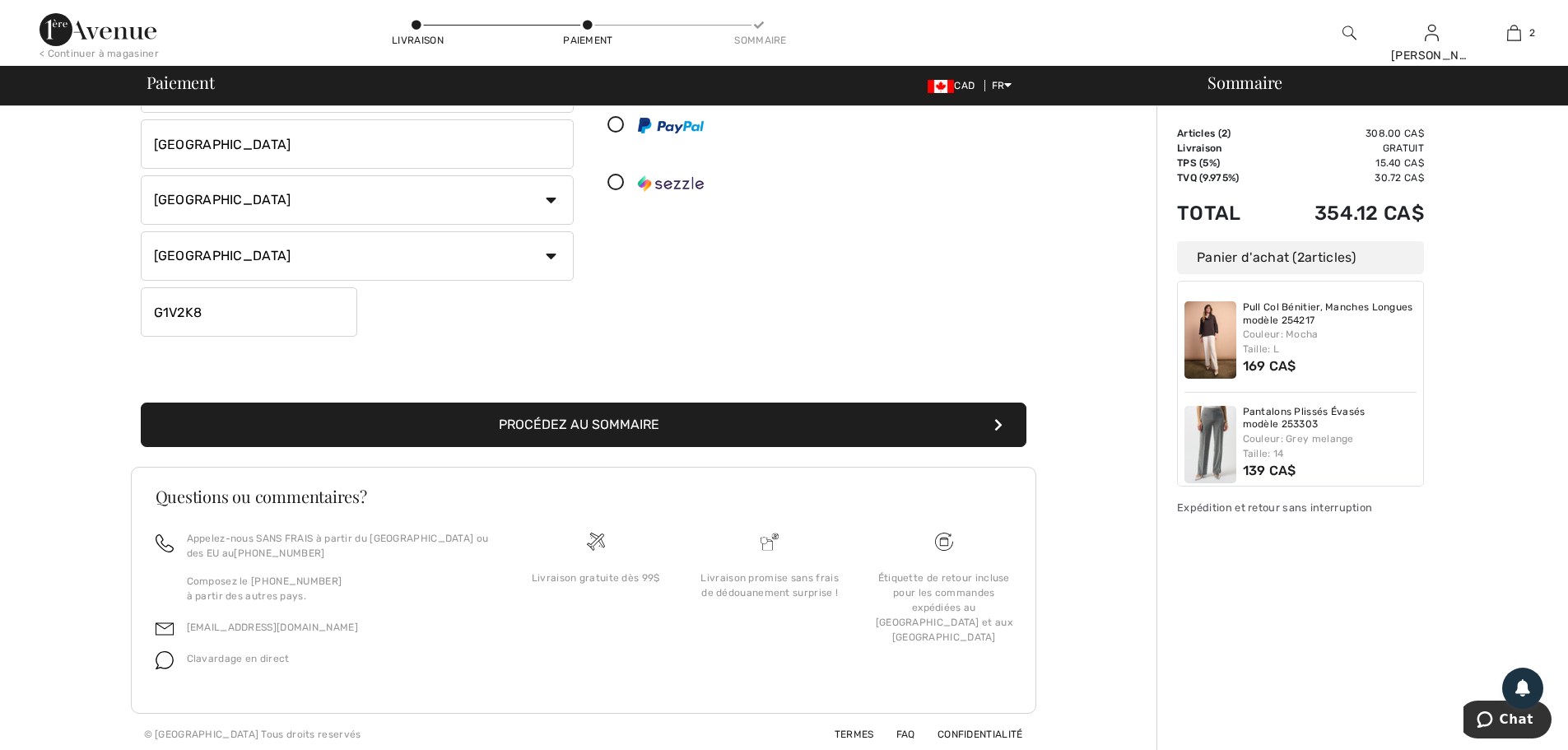
scroll to position [373, 0]
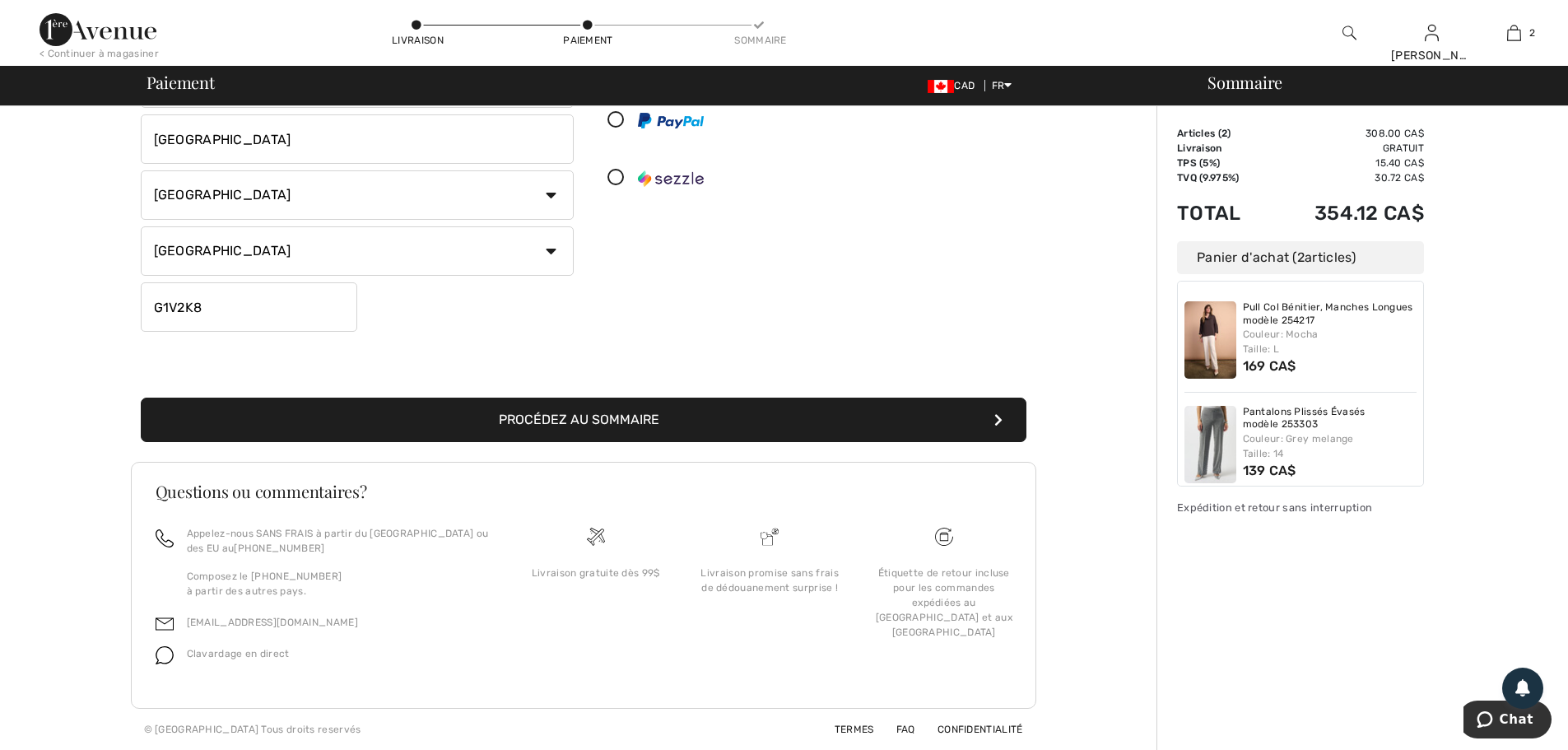
click at [751, 418] on button "Procédez au sommaire" at bounding box center [583, 419] width 886 height 44
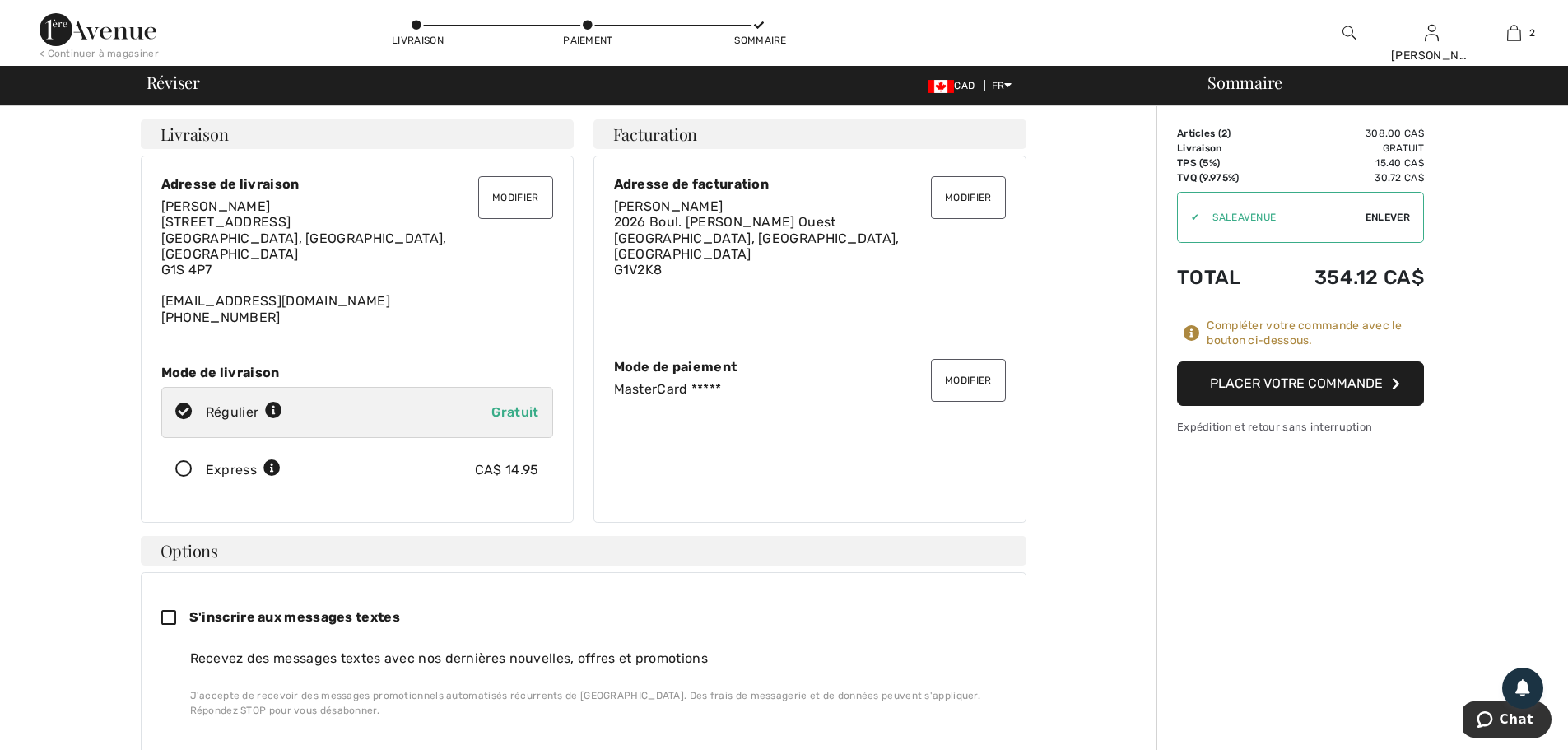
click at [517, 192] on button "Modifier" at bounding box center [514, 198] width 74 height 43
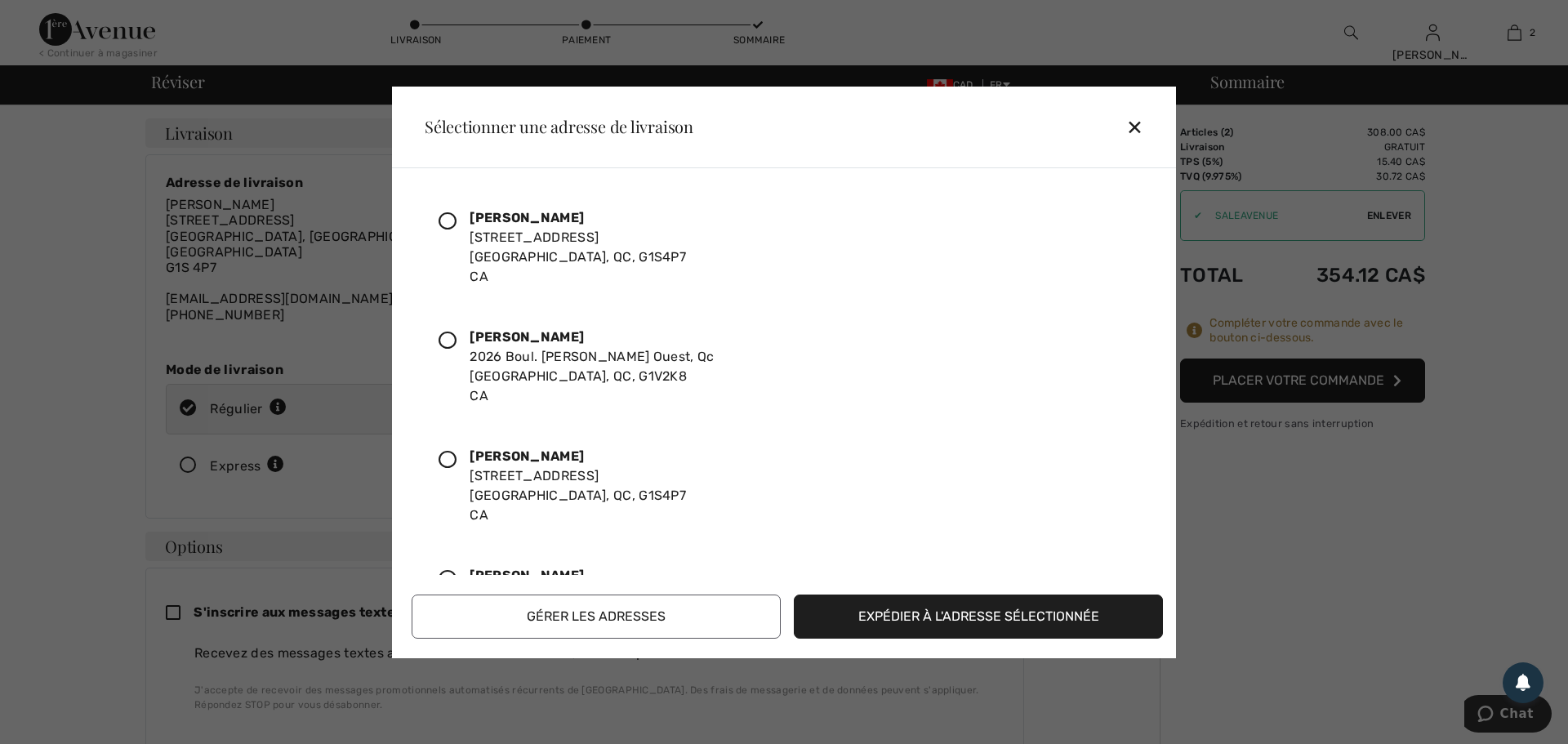
click at [452, 337] on icon at bounding box center [447, 341] width 18 height 18
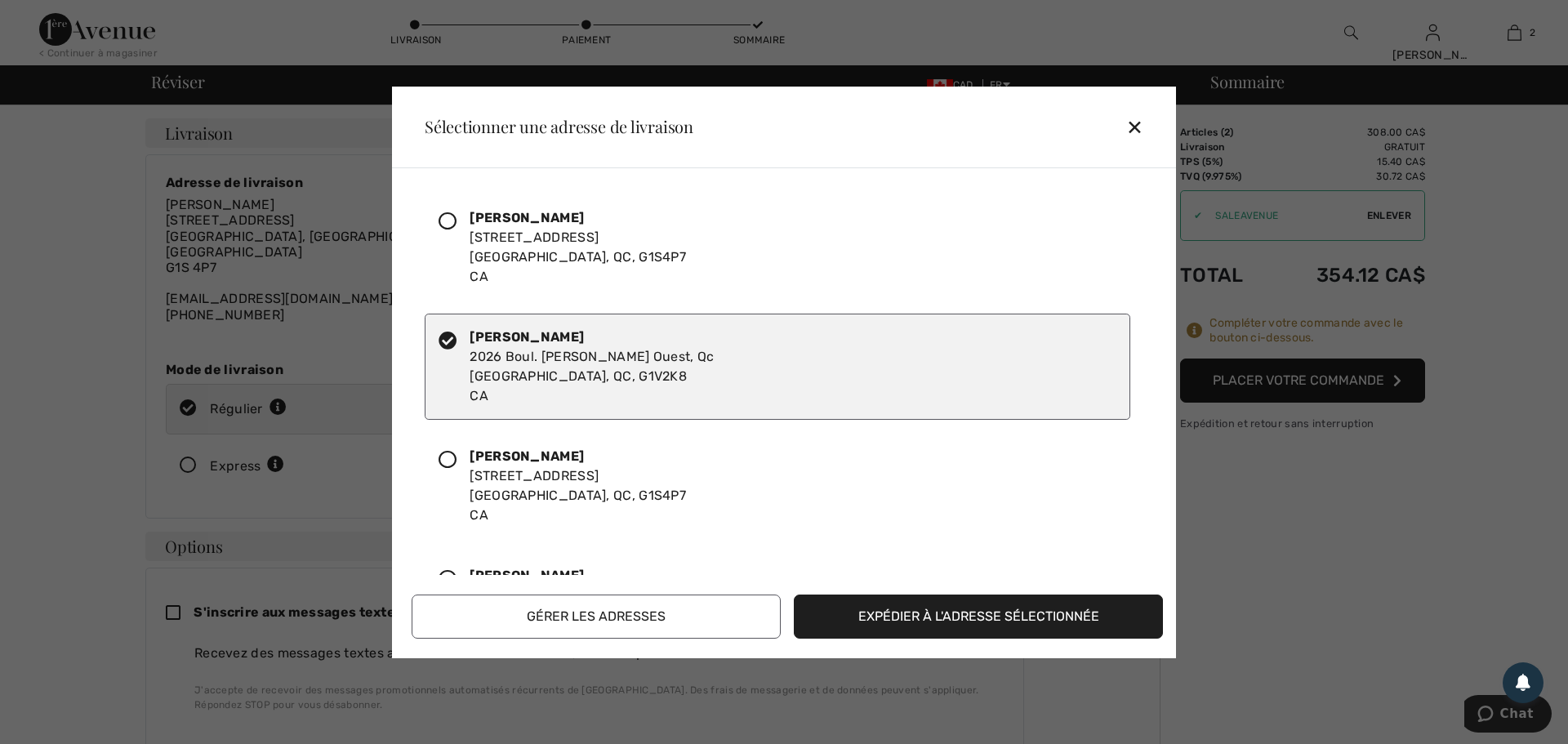
click at [956, 613] on button "Expédier à l'adresse sélectionnée" at bounding box center [977, 616] width 369 height 44
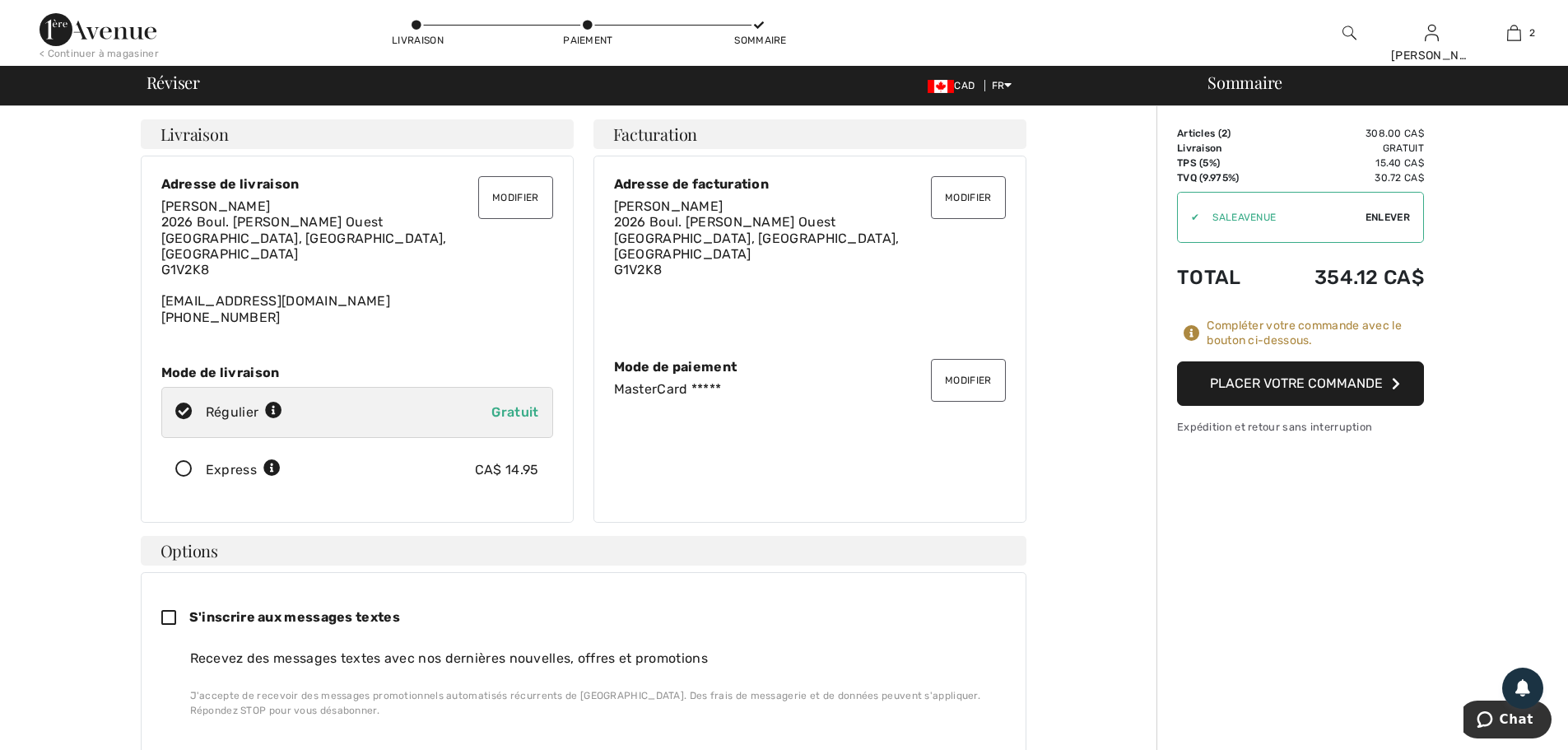
click at [973, 191] on button "Modifier" at bounding box center [967, 198] width 74 height 43
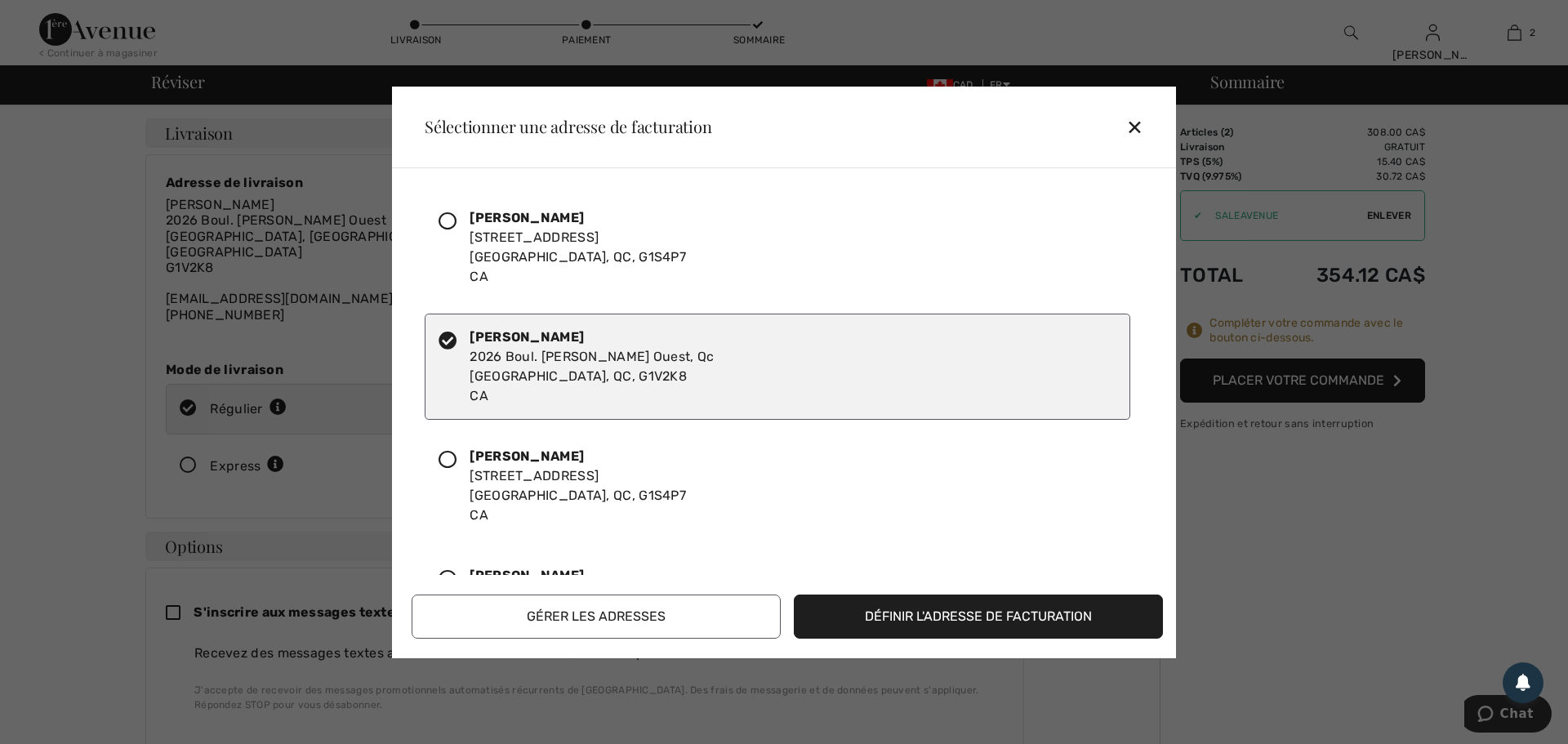
click at [449, 223] on icon at bounding box center [447, 221] width 18 height 18
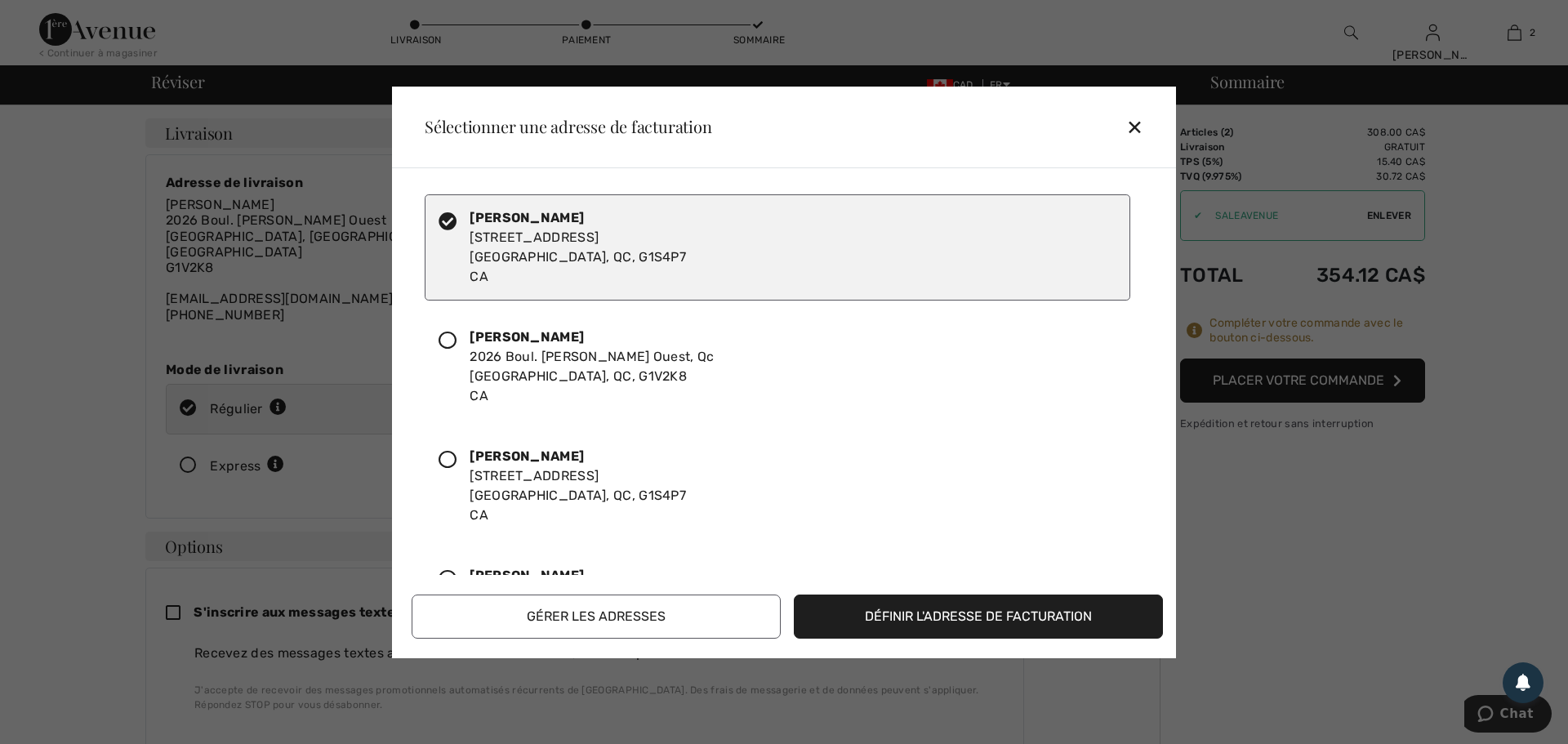
click at [902, 626] on button "Définir l'adresse de facturation" at bounding box center [977, 616] width 369 height 44
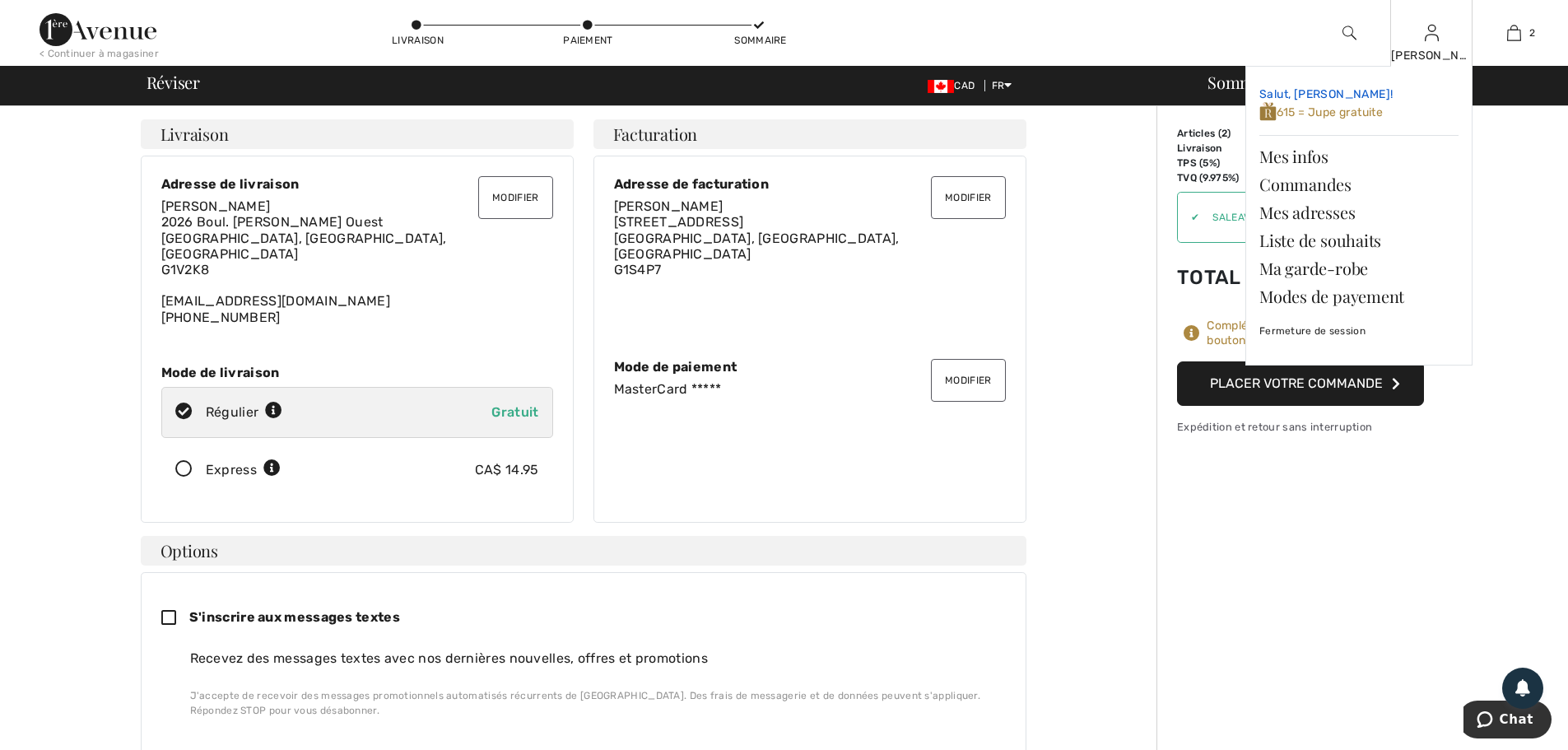
click at [1341, 108] on span "615 = Jupe gratuite" at bounding box center [1321, 112] width 124 height 14
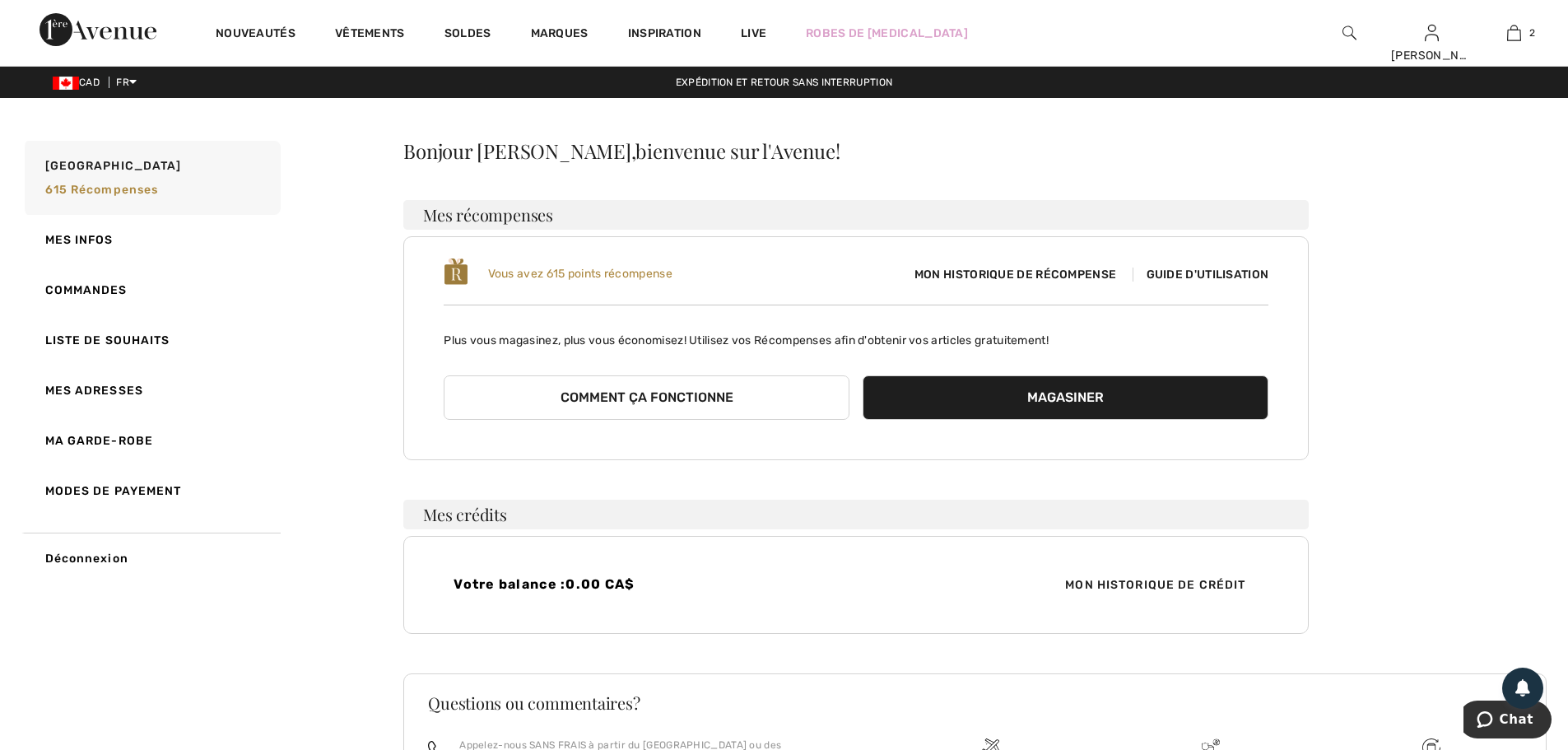
click at [1217, 268] on span "Guide d'utilisation" at bounding box center [1200, 275] width 136 height 14
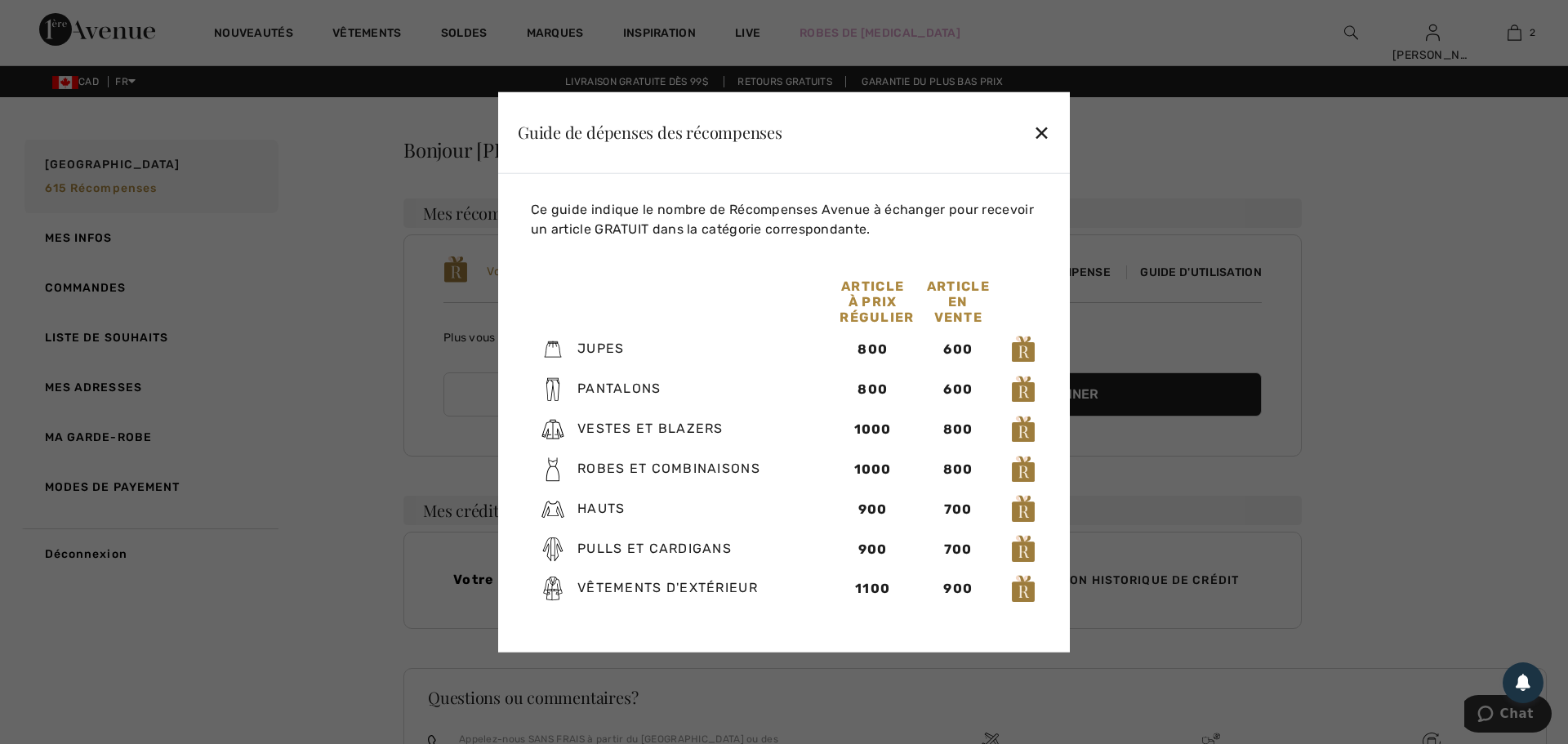
click at [1041, 139] on div "✕" at bounding box center [1041, 131] width 18 height 34
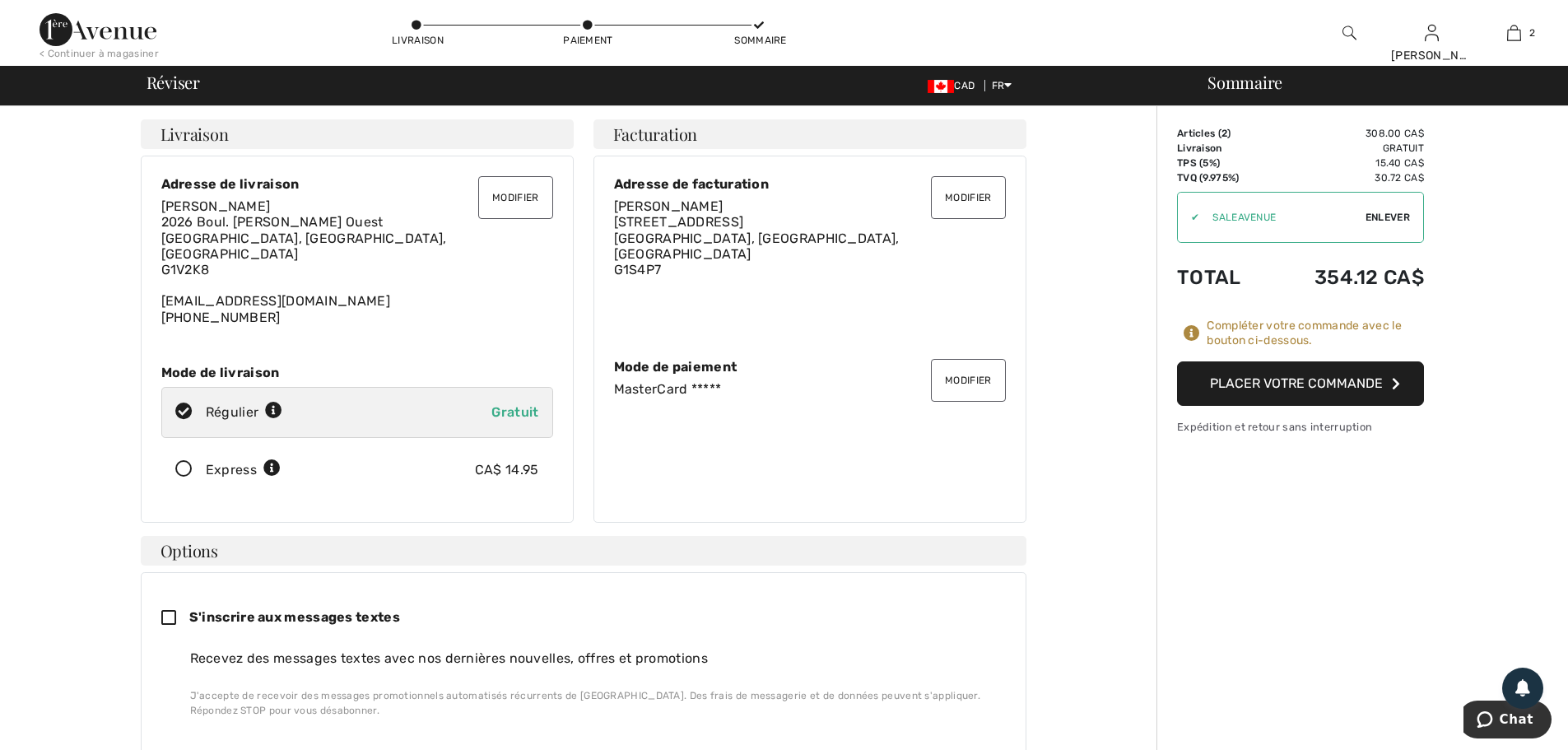
click at [1258, 385] on button "Placer votre commande" at bounding box center [1301, 383] width 247 height 44
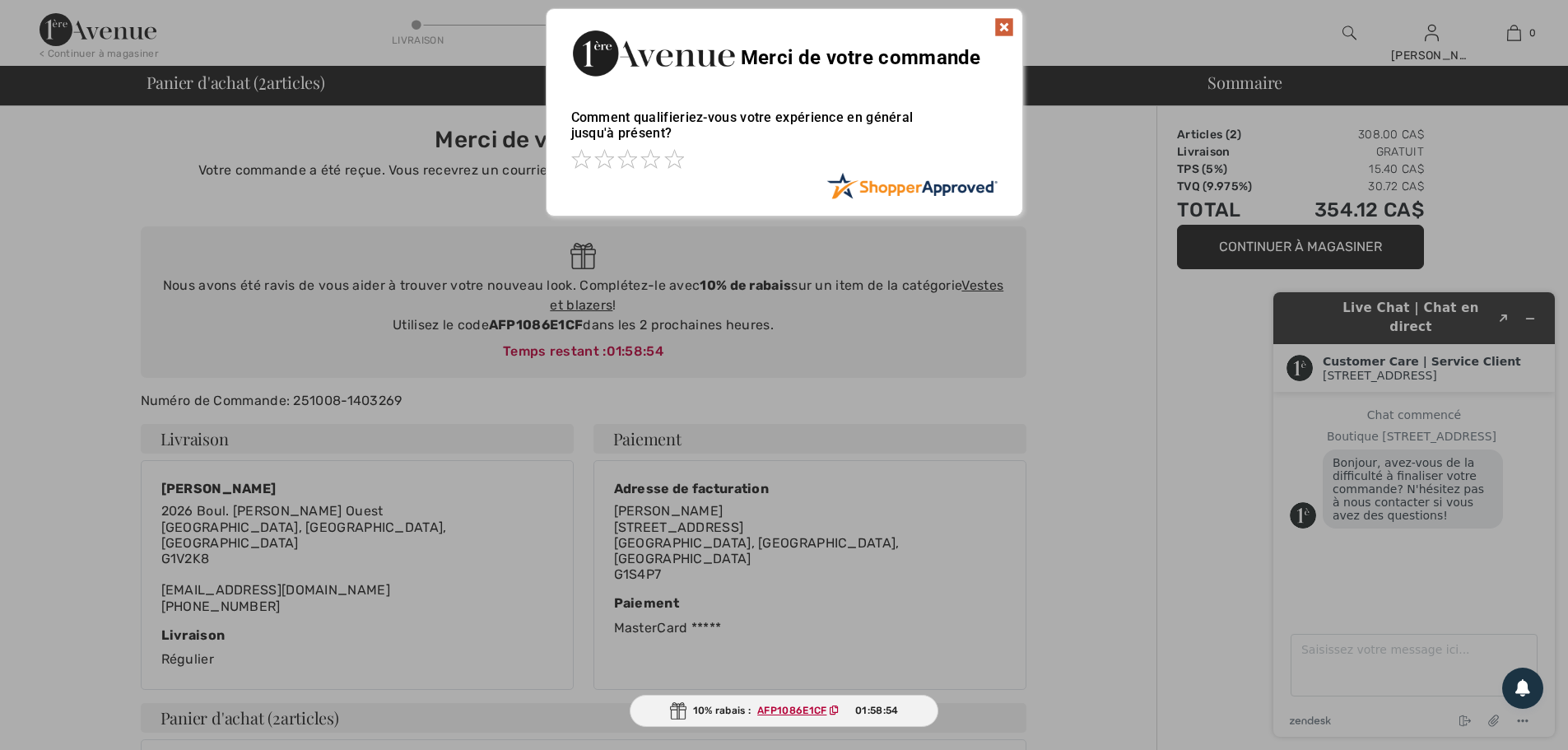
click at [1006, 24] on img at bounding box center [1004, 27] width 20 height 20
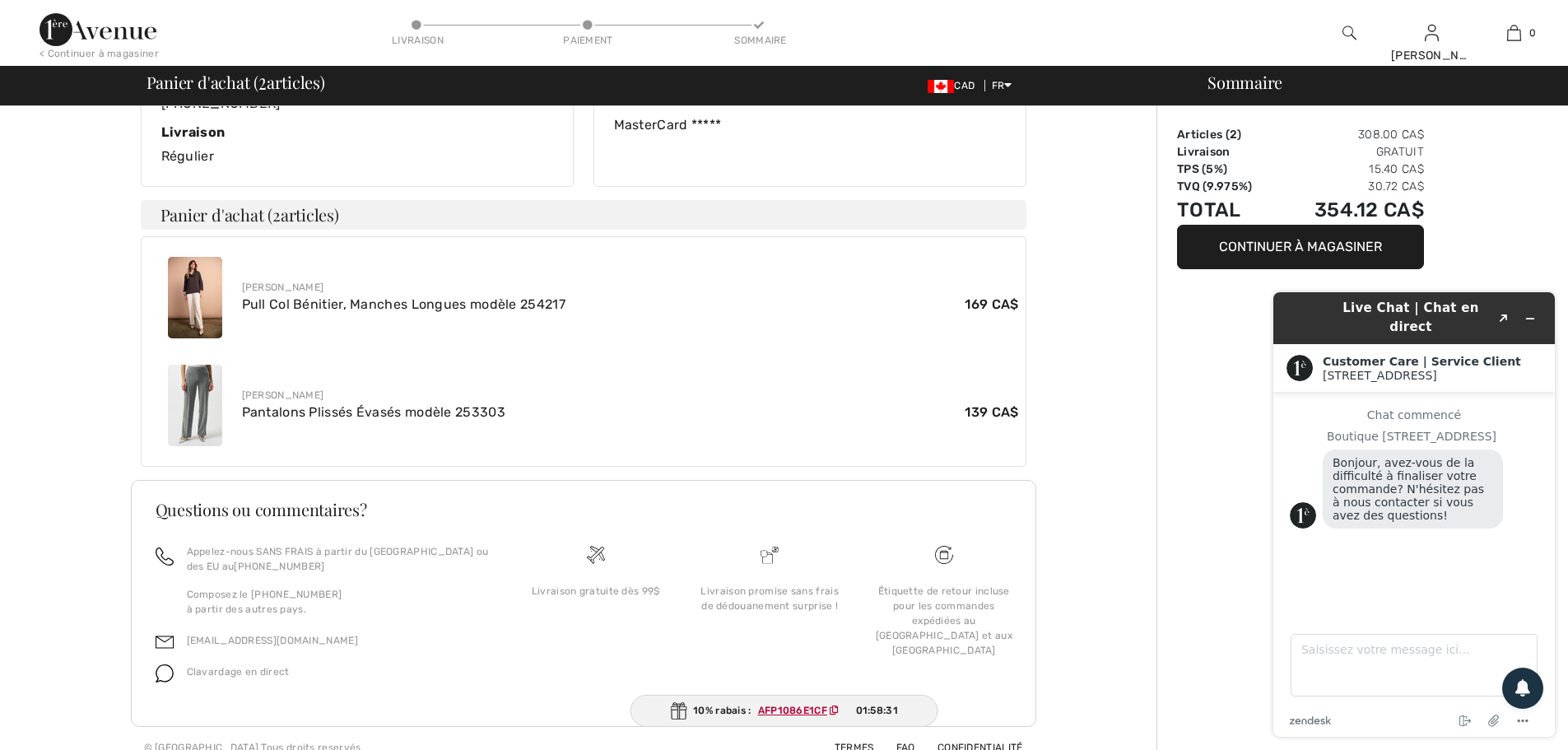
scroll to position [506, 0]
click at [1522, 308] on button "Réduire le widget" at bounding box center [1530, 318] width 26 height 23
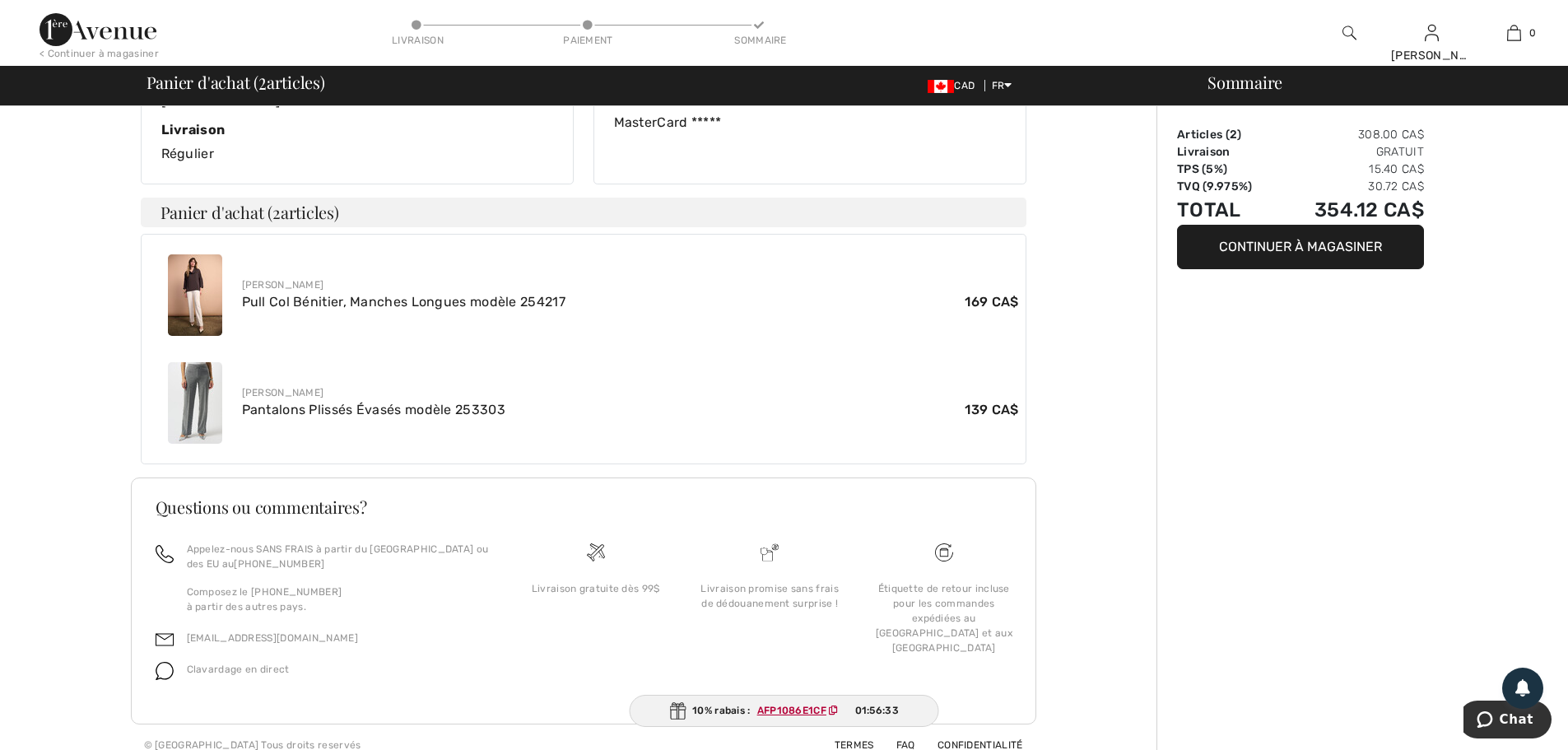
click at [188, 286] on img at bounding box center [194, 295] width 54 height 81
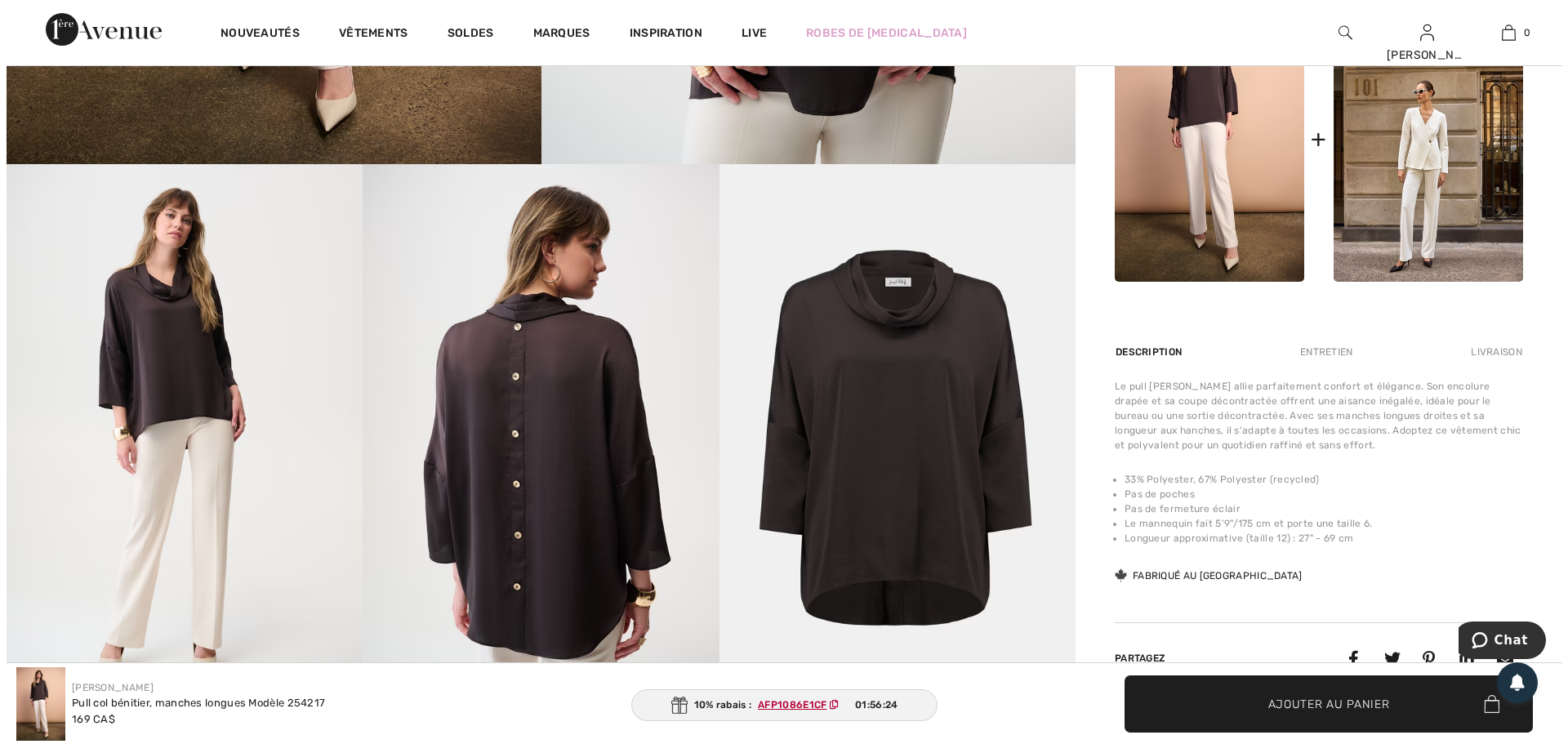
scroll to position [817, 0]
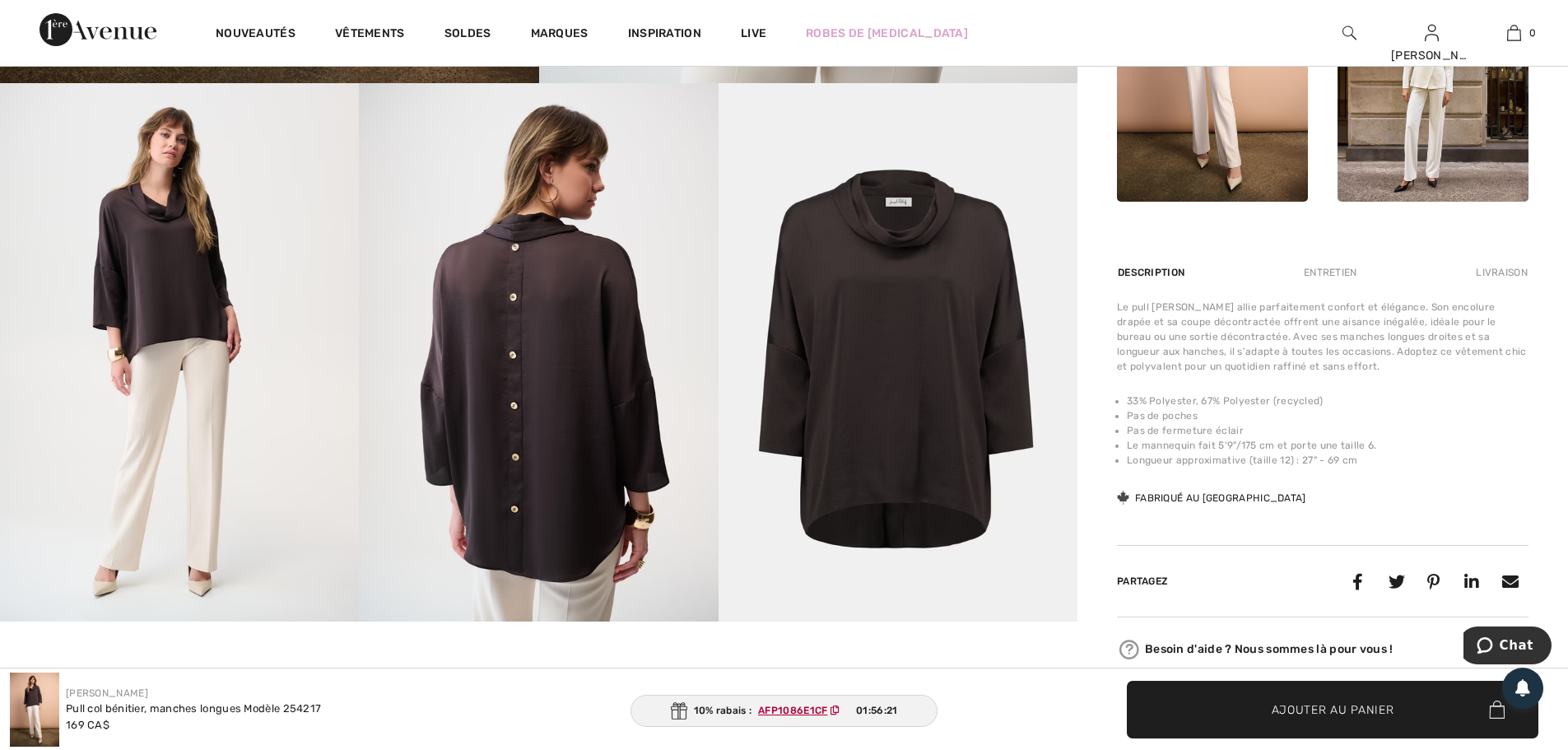
click at [524, 362] on img at bounding box center [539, 352] width 359 height 539
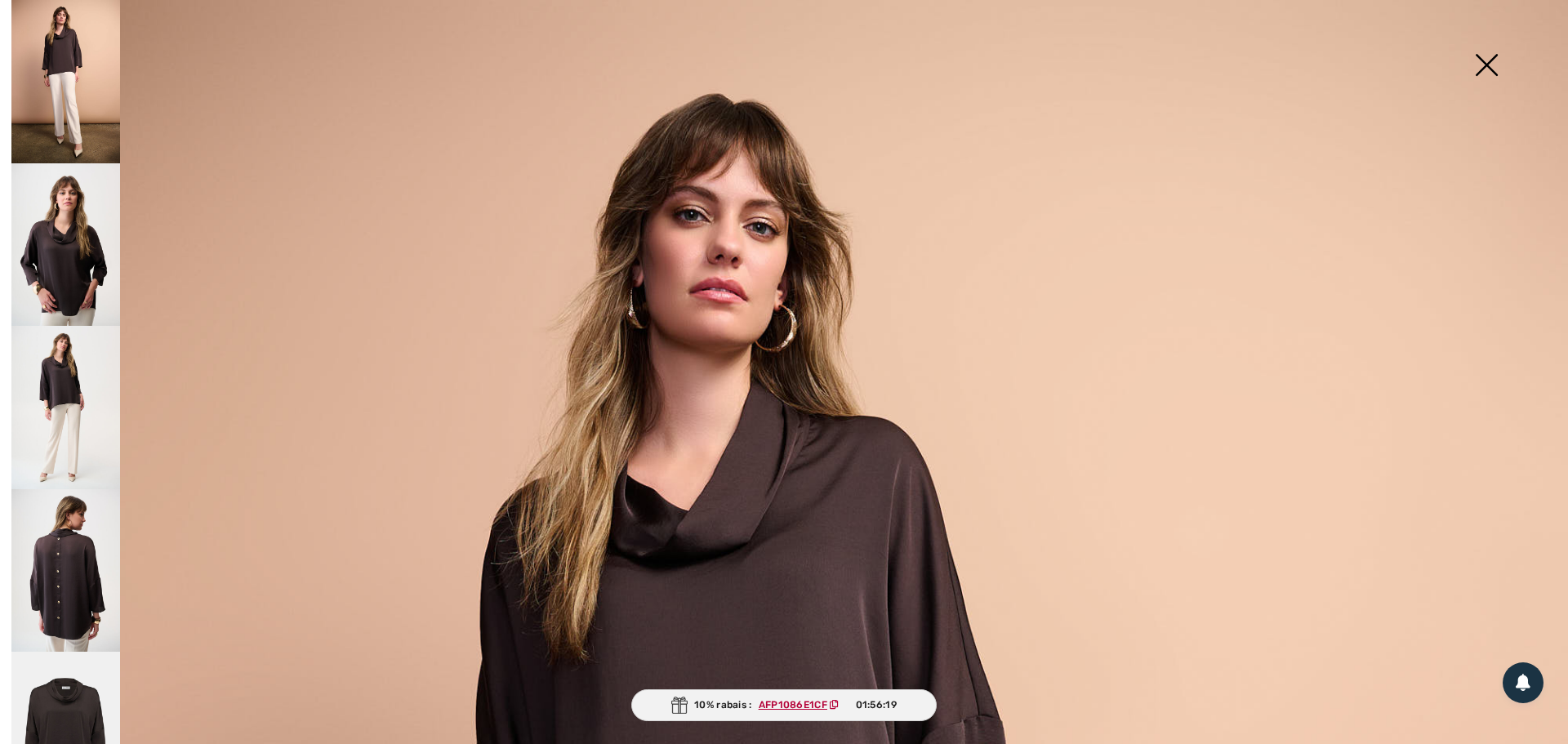
click at [55, 533] on img at bounding box center [66, 571] width 109 height 164
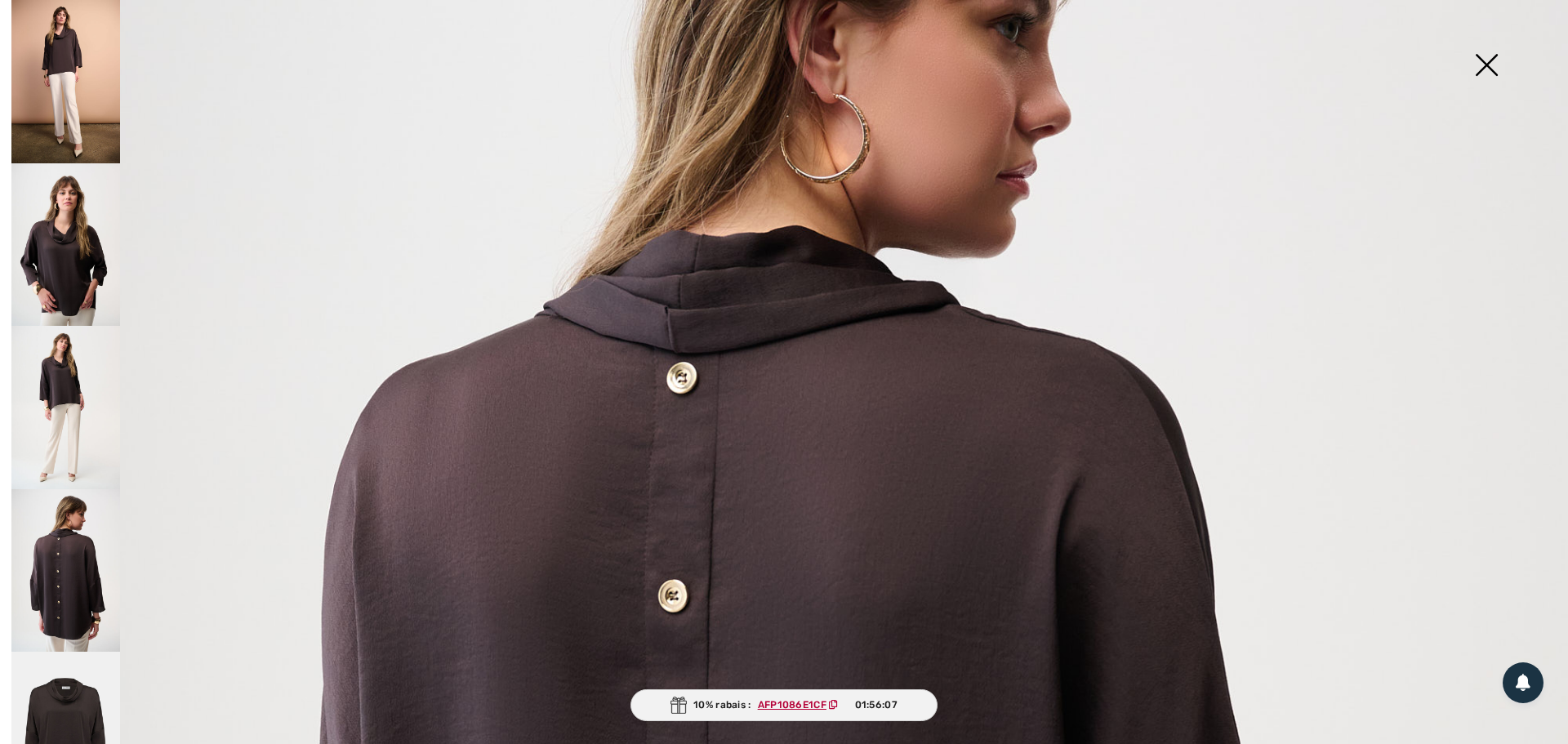
scroll to position [327, 0]
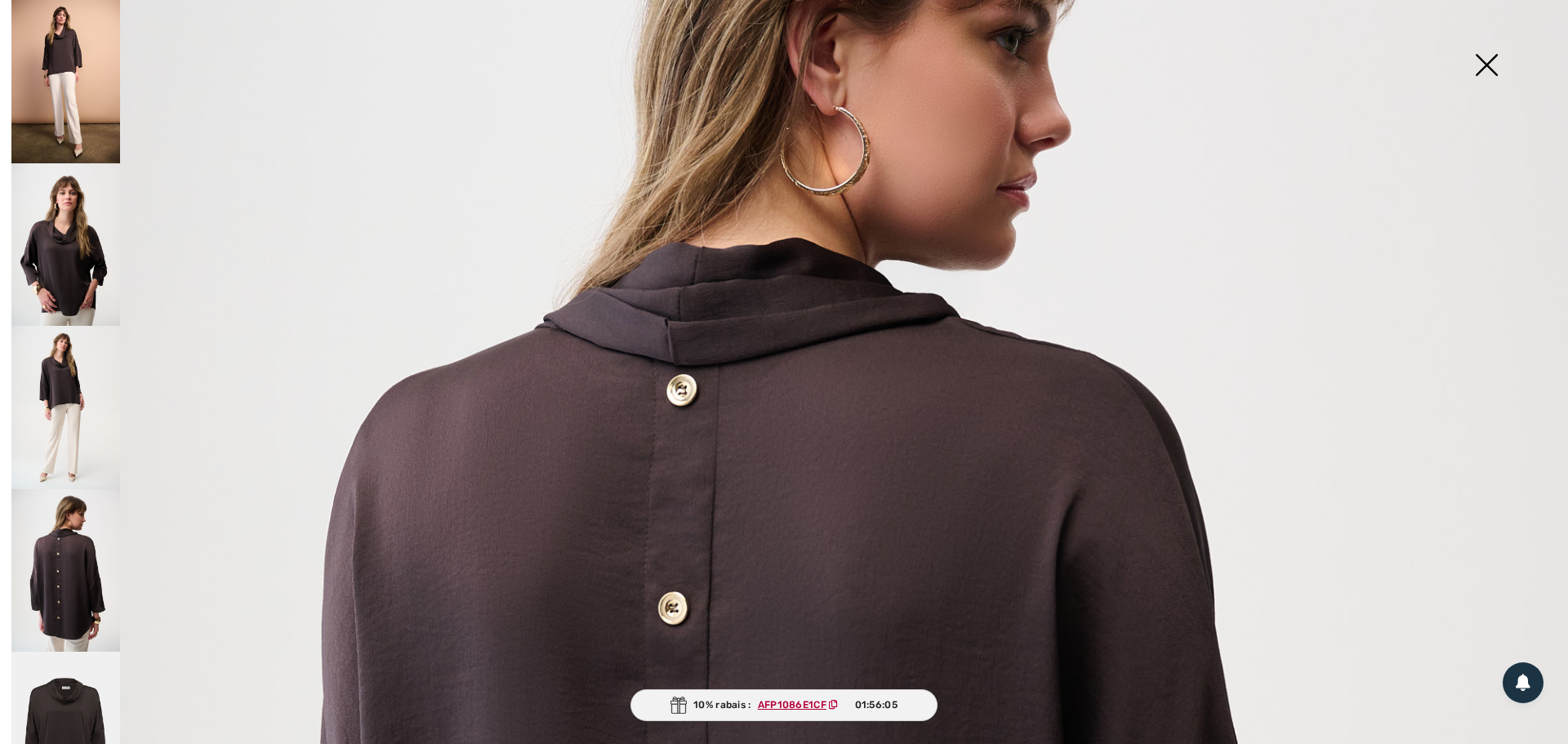
click at [69, 245] on img at bounding box center [66, 245] width 109 height 164
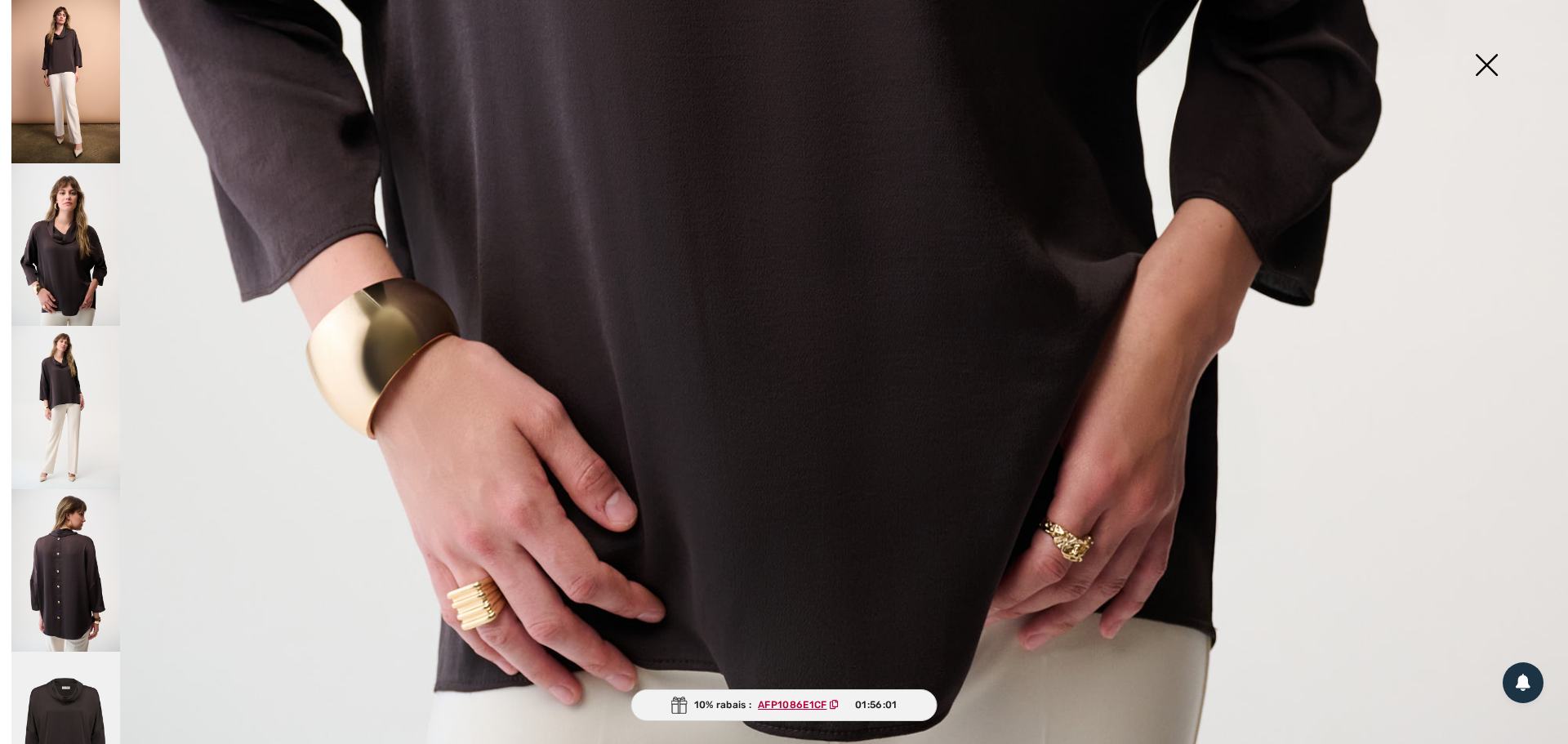
scroll to position [1470, 0]
click at [69, 392] on img at bounding box center [66, 408] width 109 height 164
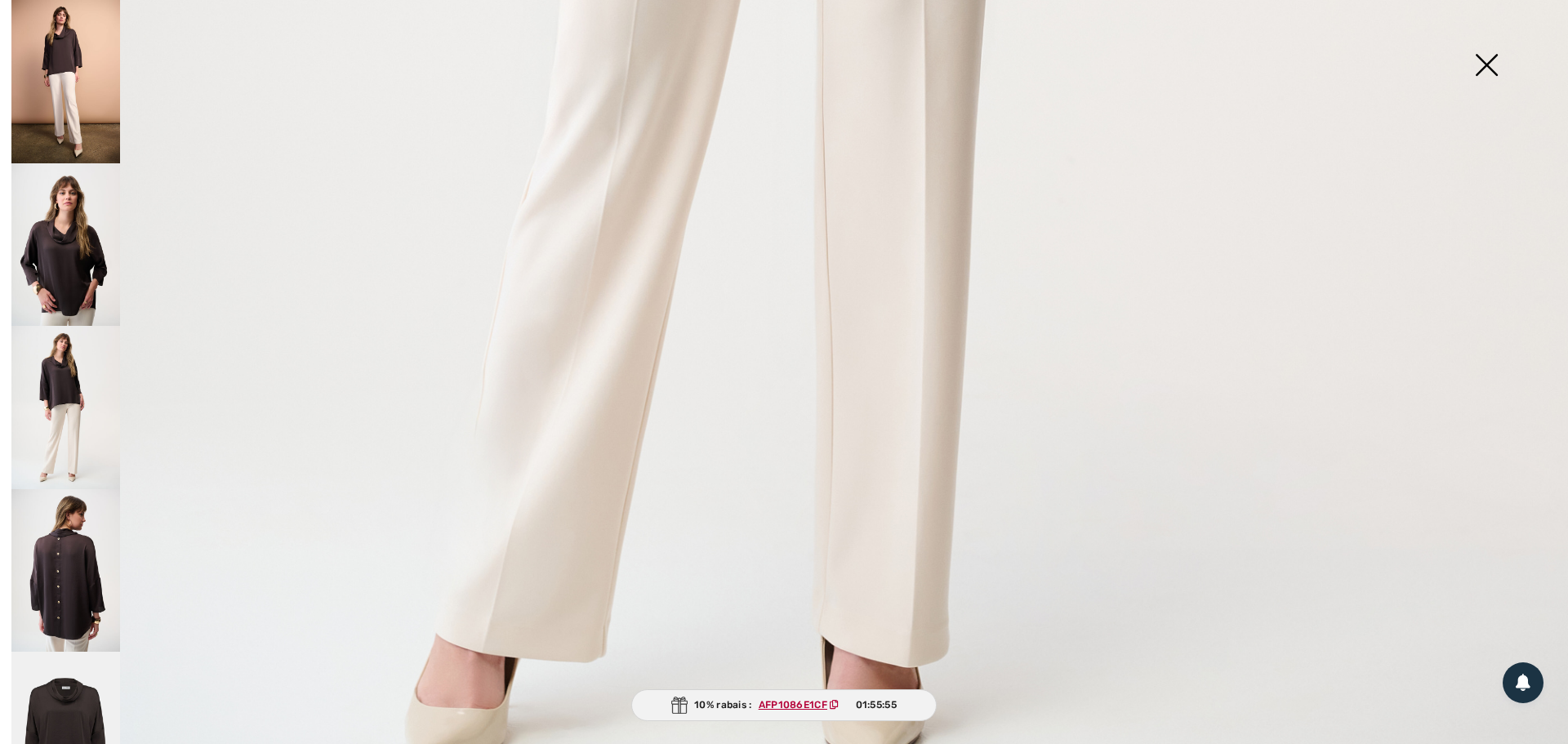
click at [62, 541] on img at bounding box center [66, 571] width 109 height 164
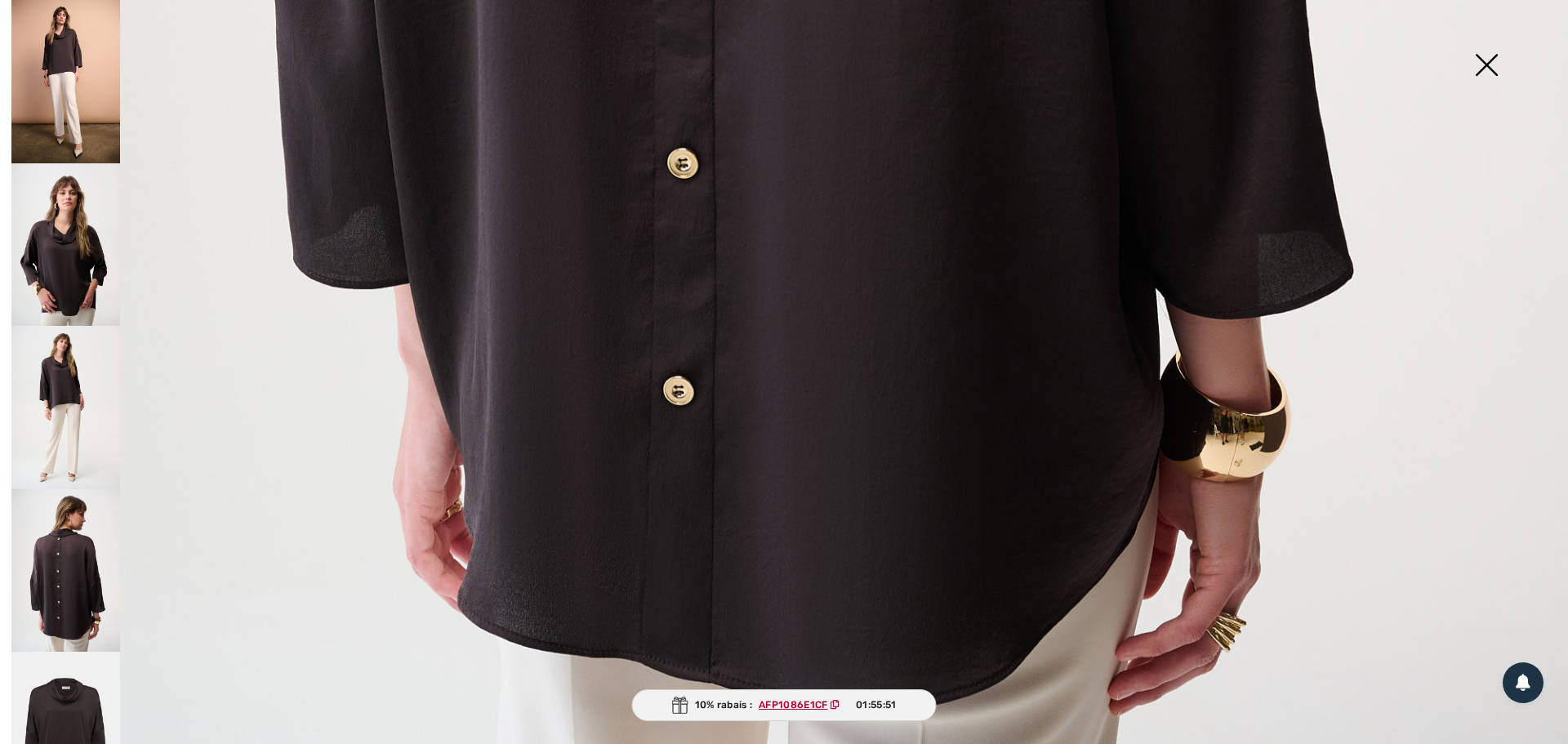
click at [66, 711] on img at bounding box center [66, 733] width 109 height 164
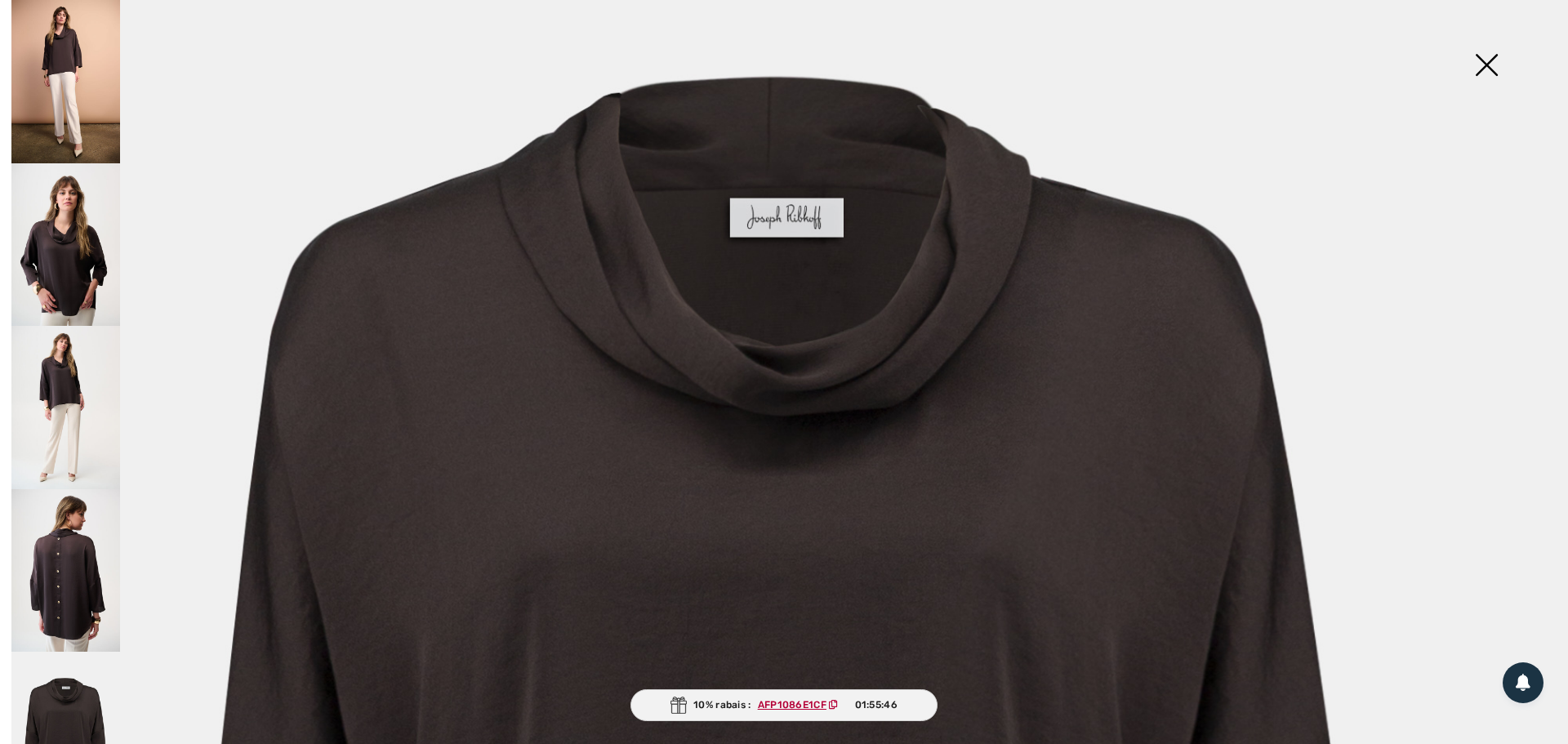
scroll to position [245, 0]
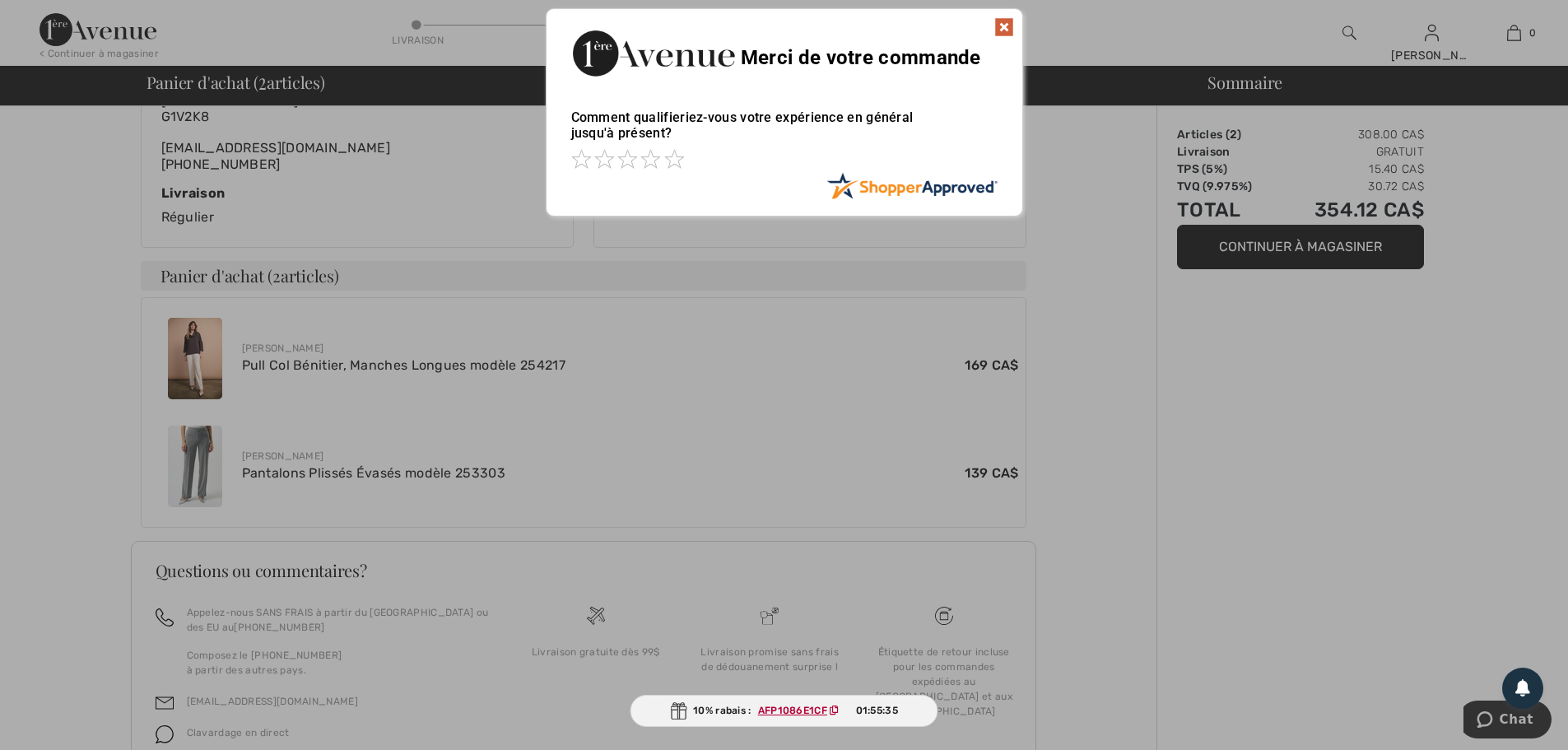
click at [1007, 22] on img at bounding box center [1004, 27] width 20 height 20
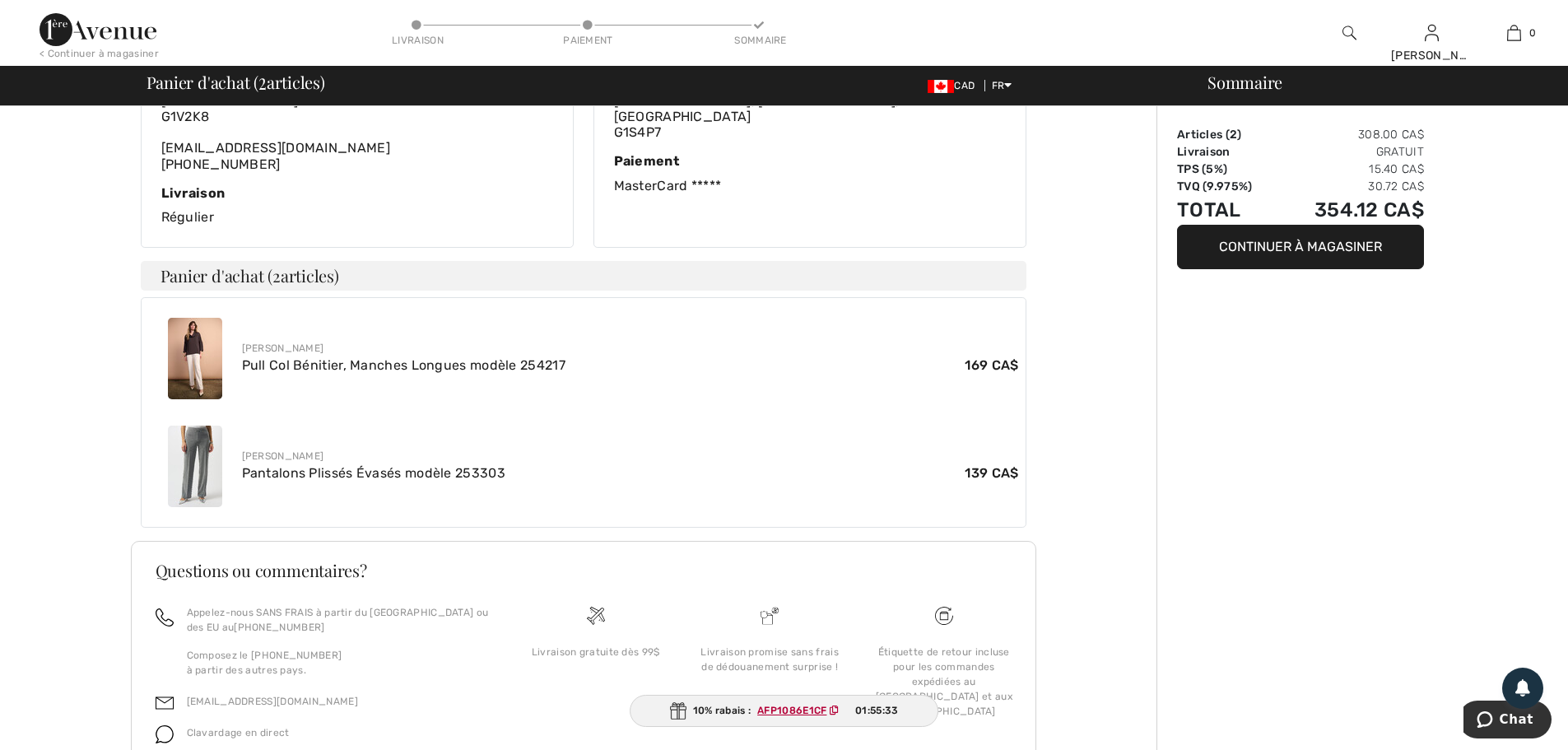
click at [204, 451] on img at bounding box center [194, 466] width 54 height 81
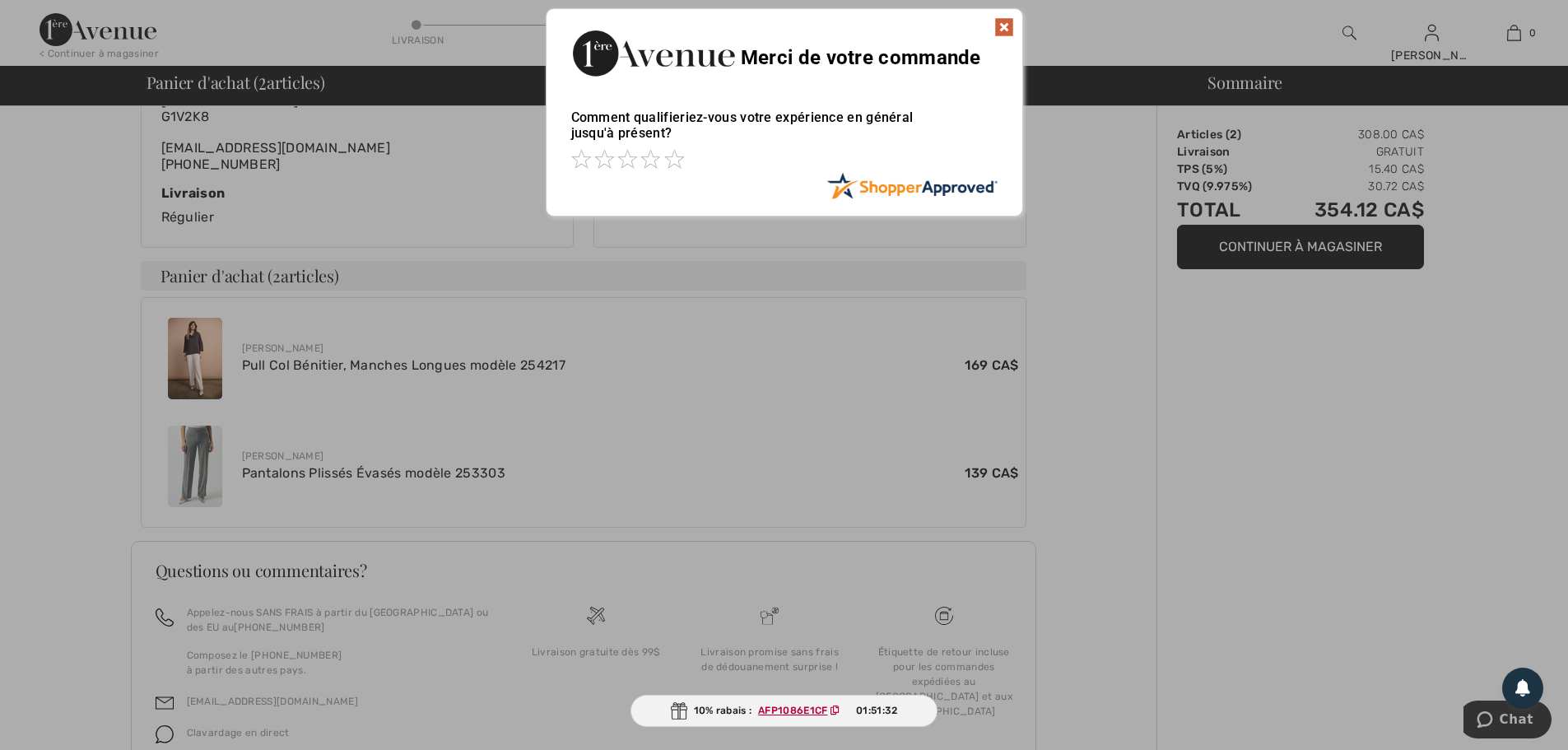
click at [1001, 28] on img at bounding box center [1004, 27] width 20 height 20
